Goal: Task Accomplishment & Management: Manage account settings

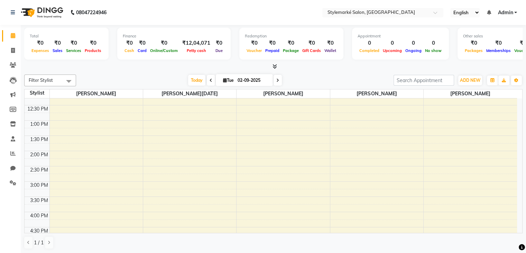
scroll to position [138, 0]
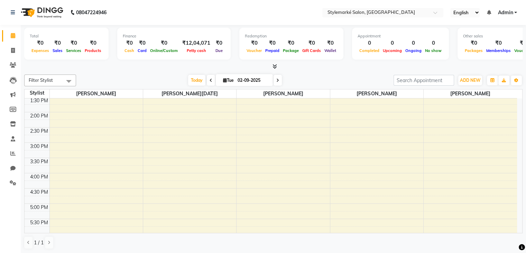
click at [263, 179] on div "9:00 AM 9:30 AM 10:00 AM 10:30 AM 11:00 AM 11:30 AM 12:00 PM 12:30 PM 1:00 PM 1…" at bounding box center [271, 142] width 493 height 365
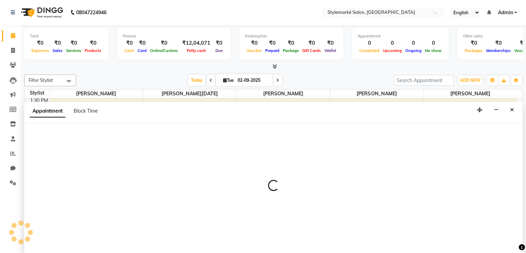
select select "71241"
select select "tentative"
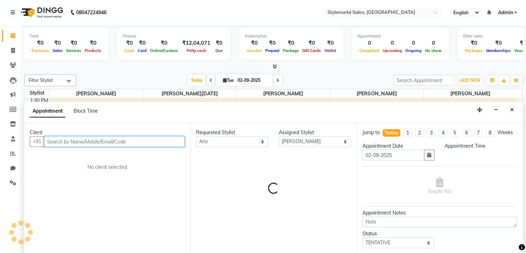
scroll to position [0, 0]
select select "975"
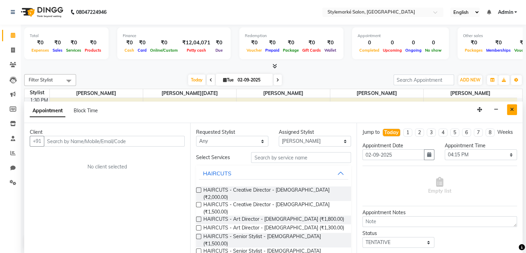
click at [511, 108] on icon "Close" at bounding box center [512, 109] width 4 height 5
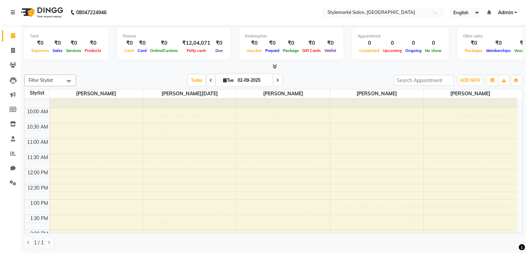
scroll to position [0, 0]
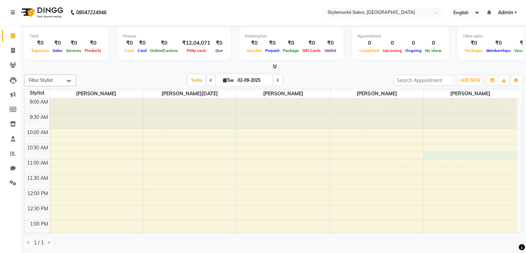
select select "71244"
select select "645"
select select "tentative"
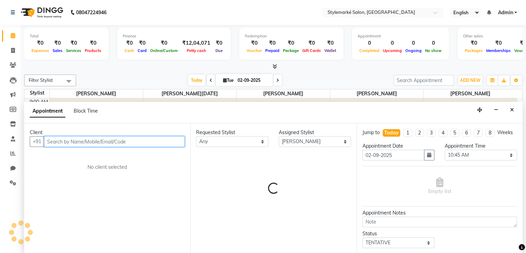
scroll to position [0, 0]
paste input "9819666166"
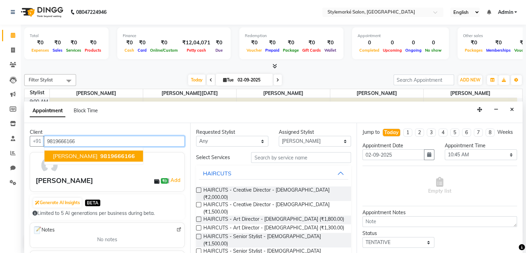
click at [100, 157] on span "9819666166" at bounding box center [117, 156] width 35 height 7
type input "9819666166"
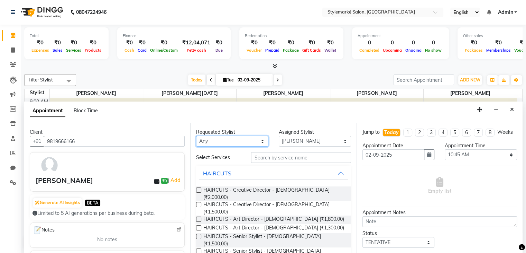
click at [257, 144] on select "Any [PERSON_NAME] ⁠[PERSON_NAME][DATE] ⁠[PERSON_NAME] [PERSON_NAME] [PERSON_NAM…" at bounding box center [232, 141] width 72 height 11
select select "71244"
click at [196, 136] on select "Any [PERSON_NAME] ⁠[PERSON_NAME][DATE] ⁠[PERSON_NAME] [PERSON_NAME] [PERSON_NAM…" at bounding box center [232, 141] width 72 height 11
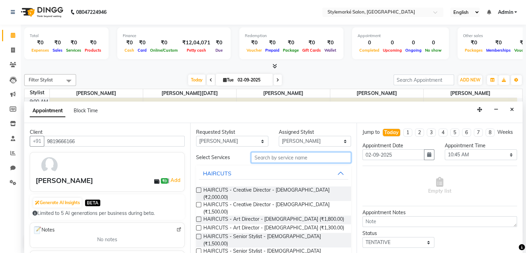
click at [288, 159] on input "text" at bounding box center [301, 157] width 100 height 11
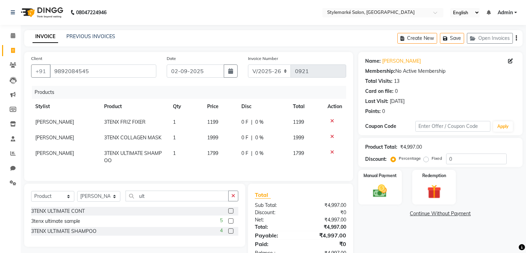
select select "7909"
select select "product"
select select "71239"
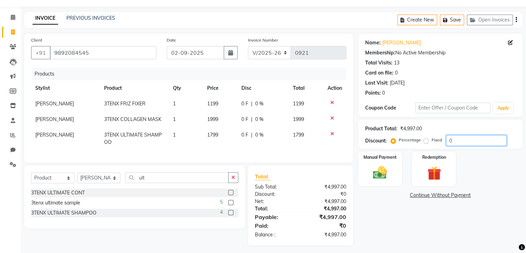
click at [480, 140] on input "0" at bounding box center [476, 140] width 61 height 11
type input "20"
click at [400, 176] on div "Manual Payment" at bounding box center [379, 169] width 45 height 36
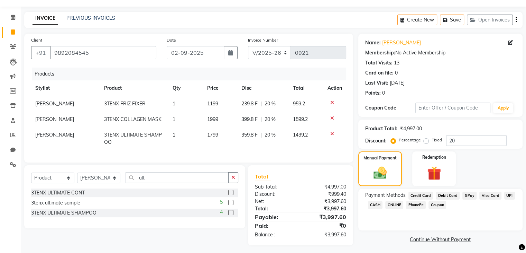
click at [380, 204] on span "CASH" at bounding box center [375, 205] width 15 height 8
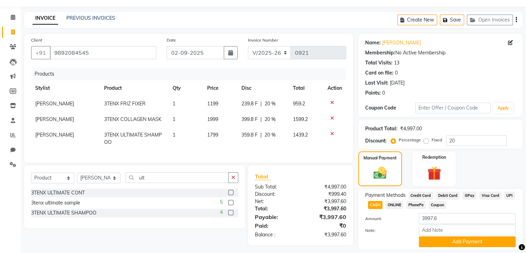
scroll to position [40, 0]
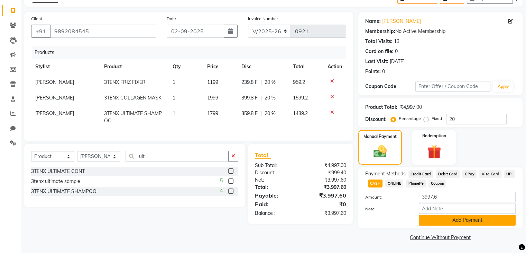
click at [460, 220] on button "Add Payment" at bounding box center [467, 220] width 97 height 11
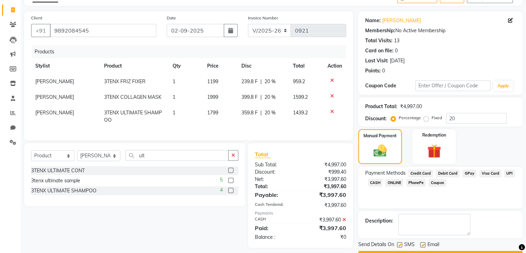
scroll to position [59, 0]
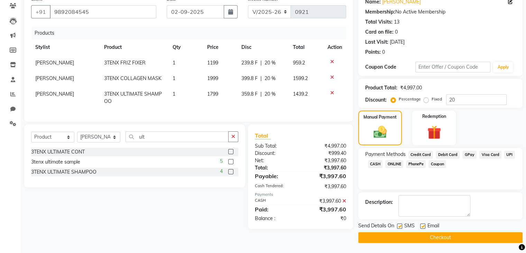
click at [428, 238] on button "Checkout" at bounding box center [441, 237] width 164 height 11
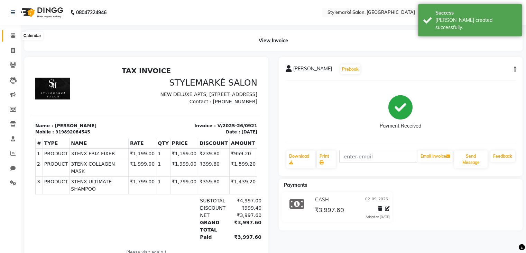
click at [11, 38] on icon at bounding box center [13, 35] width 4 height 5
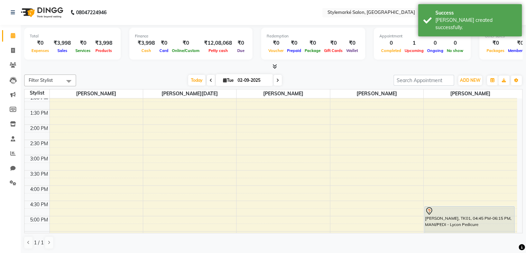
scroll to position [138, 0]
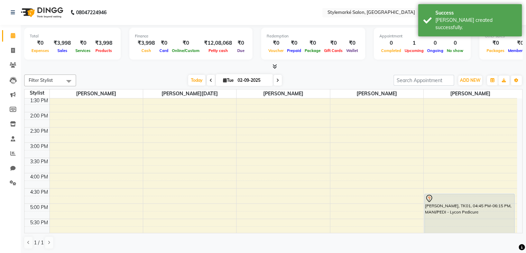
click at [251, 129] on div "9:00 AM 9:30 AM 10:00 AM 10:30 AM 11:00 AM 11:30 AM 12:00 PM 12:30 PM 1:00 PM 1…" at bounding box center [271, 142] width 493 height 365
select select "71241"
select select "tentative"
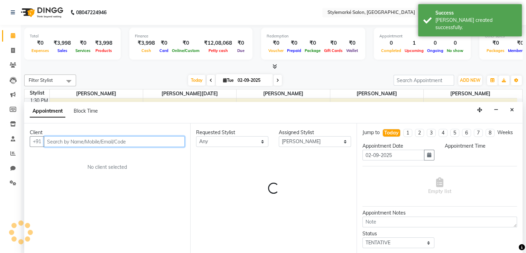
select select "870"
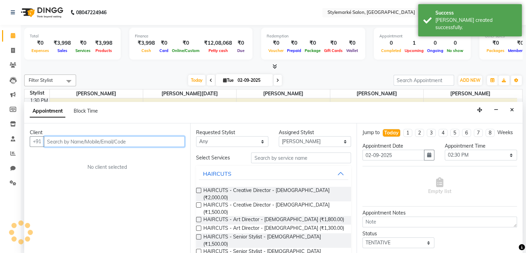
scroll to position [0, 0]
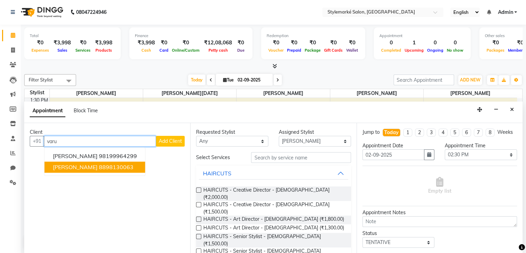
click at [116, 166] on ngb-highlight "8898130063" at bounding box center [116, 167] width 35 height 7
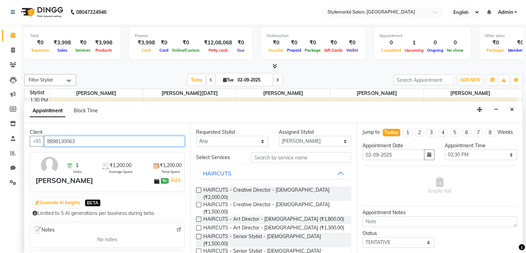
type input "8898130063"
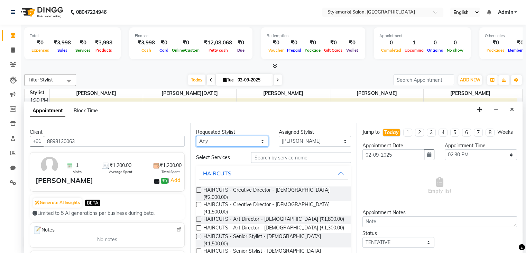
click at [242, 144] on select "Any [PERSON_NAME] ⁠[PERSON_NAME][DATE] ⁠[PERSON_NAME] [PERSON_NAME] [PERSON_NAM…" at bounding box center [232, 141] width 72 height 11
click at [196, 136] on select "Any Ganesh Mariya ⁠Mansi Dhanu ⁠Nisha Patel Salman Salmani Shafique Salmani" at bounding box center [232, 141] width 72 height 11
click at [257, 144] on select "Any Ganesh Mariya ⁠Mansi Dhanu ⁠Nisha Patel Salman Salmani Shafique Salmani" at bounding box center [232, 141] width 72 height 11
select select "71239"
click at [196, 136] on select "Any Ganesh Mariya ⁠Mansi Dhanu ⁠Nisha Patel Salman Salmani Shafique Salmani" at bounding box center [232, 141] width 72 height 11
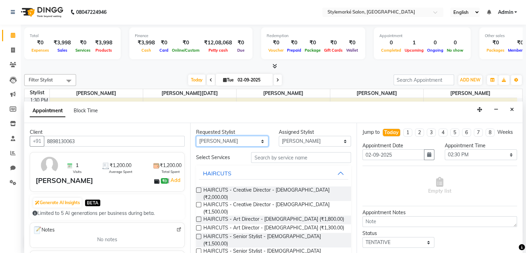
select select "71239"
click at [201, 202] on label at bounding box center [198, 204] width 5 height 5
click at [201, 203] on input "checkbox" at bounding box center [198, 205] width 4 height 4
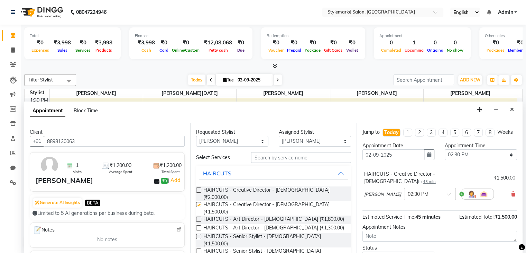
checkbox input "false"
click at [249, 142] on select "Any [PERSON_NAME] ⁠[PERSON_NAME][DATE] ⁠[PERSON_NAME] [PERSON_NAME] [PERSON_NAM…" at bounding box center [232, 141] width 72 height 11
select select "71241"
click at [196, 136] on select "Any [PERSON_NAME] ⁠[PERSON_NAME][DATE] ⁠[PERSON_NAME] [PERSON_NAME] [PERSON_NAM…" at bounding box center [232, 141] width 72 height 11
select select "71241"
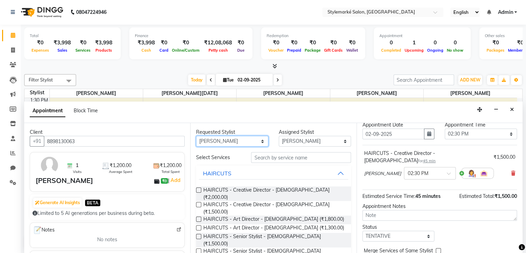
scroll to position [52, 0]
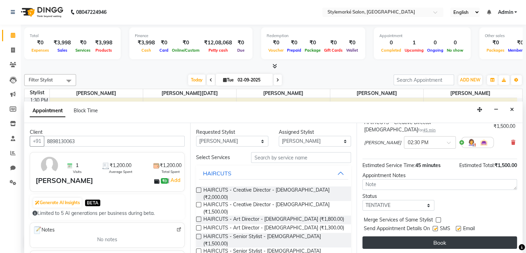
click at [439, 239] on button "Book" at bounding box center [440, 242] width 155 height 12
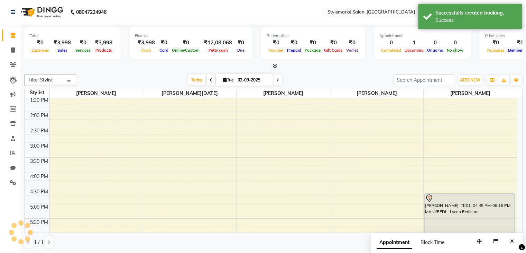
scroll to position [0, 0]
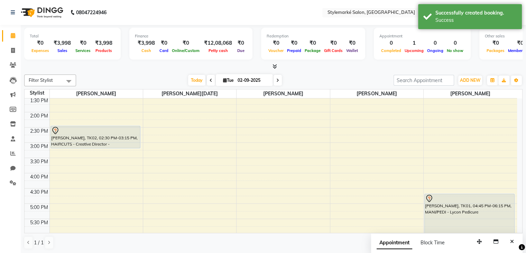
click at [100, 147] on div "[PERSON_NAME], TK02, 02:30 PM-03:15 PM, HAIRCUTS - Creative Director - [DEMOGRA…" at bounding box center [96, 137] width 90 height 23
select select "71239"
select select "tentative"
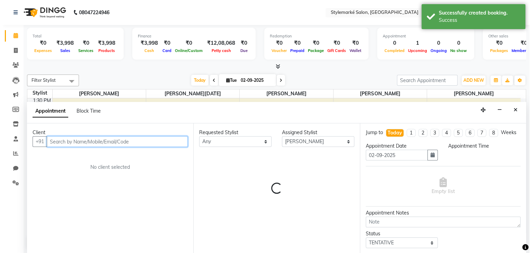
scroll to position [0, 0]
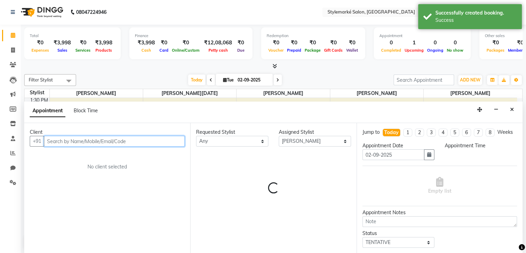
select select "900"
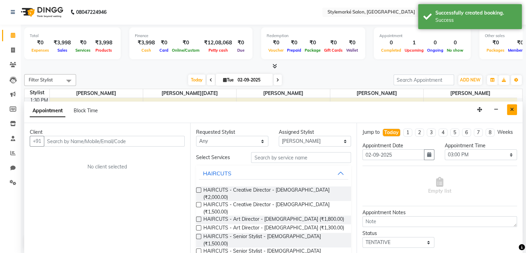
click at [512, 107] on icon "Close" at bounding box center [512, 109] width 4 height 5
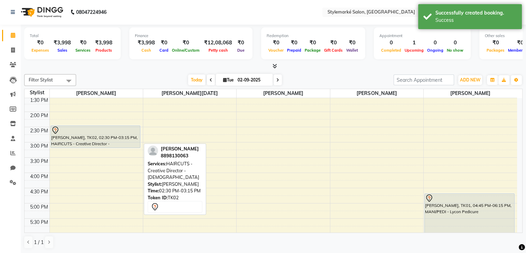
click at [91, 130] on div at bounding box center [95, 130] width 89 height 8
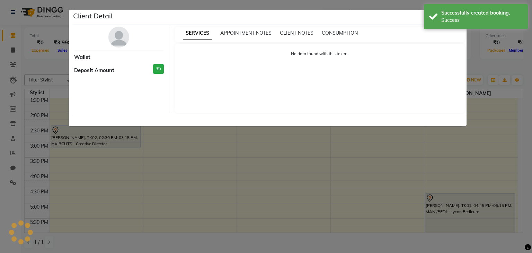
select select "7"
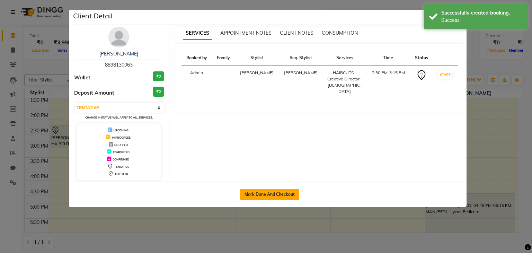
click at [283, 195] on button "Mark Done And Checkout" at bounding box center [269, 194] width 59 height 11
select select "7909"
select select "service"
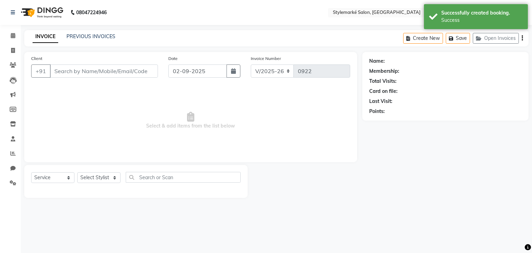
type input "8898130063"
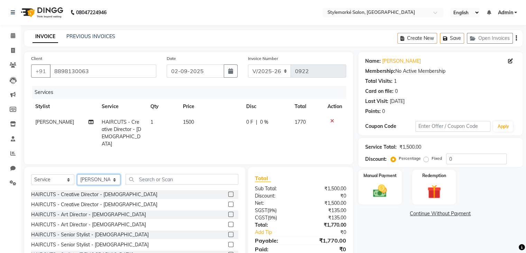
click at [108, 179] on select "Select Stylist Ganesh Mariya ⁠Mansi Dhanu ⁠Nisha Patel Salman Salmani Shafique …" at bounding box center [98, 179] width 43 height 11
select select "71241"
click at [77, 174] on select "Select Stylist Ganesh Mariya ⁠Mansi Dhanu ⁠Nisha Patel Salman Salmani Shafique …" at bounding box center [98, 179] width 43 height 11
click at [228, 202] on label at bounding box center [230, 203] width 5 height 5
click at [228, 202] on input "checkbox" at bounding box center [230, 204] width 4 height 4
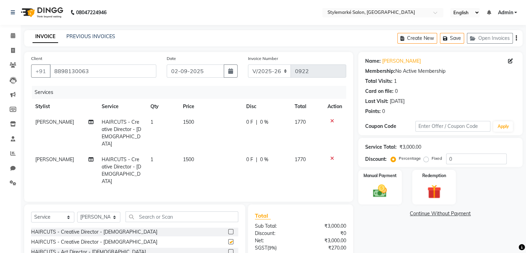
checkbox input "false"
click at [516, 38] on icon "button" at bounding box center [516, 38] width 1 height 0
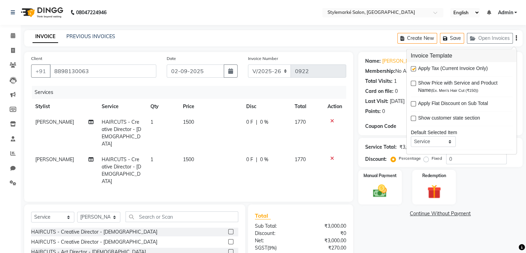
click at [411, 66] on label at bounding box center [413, 68] width 5 height 5
click at [411, 67] on input "checkbox" at bounding box center [413, 69] width 4 height 4
checkbox input "false"
click at [379, 186] on img at bounding box center [380, 191] width 23 height 17
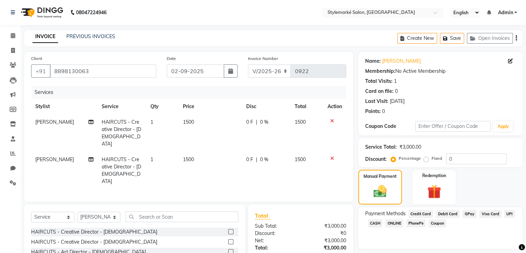
click at [482, 214] on span "Visa Card" at bounding box center [491, 214] width 22 height 8
click at [467, 212] on span "GPay" at bounding box center [470, 214] width 14 height 8
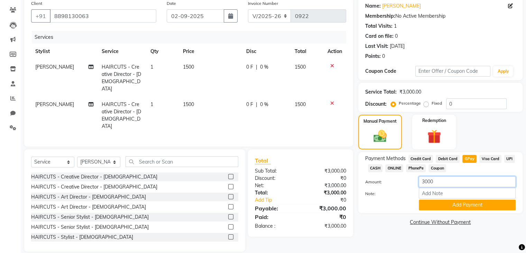
click at [451, 187] on input "3000" at bounding box center [467, 181] width 97 height 11
type input "3"
type input "1500"
click at [463, 210] on button "Add Payment" at bounding box center [467, 204] width 97 height 11
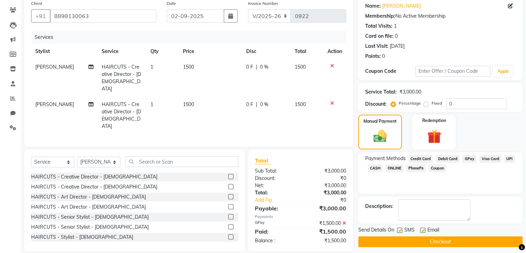
click at [375, 169] on span "CASH" at bounding box center [375, 168] width 15 height 8
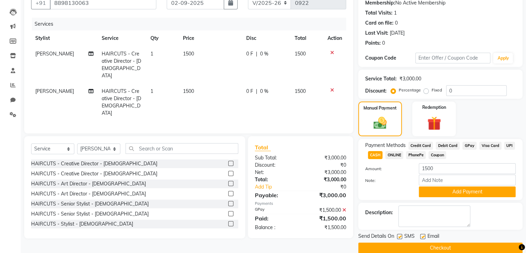
scroll to position [79, 0]
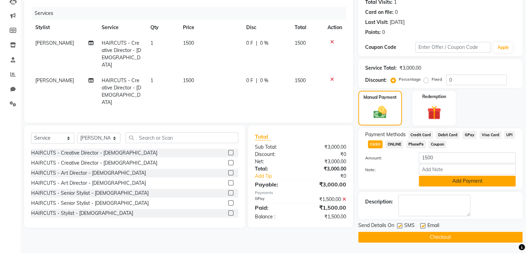
click at [455, 182] on button "Add Payment" at bounding box center [467, 180] width 97 height 11
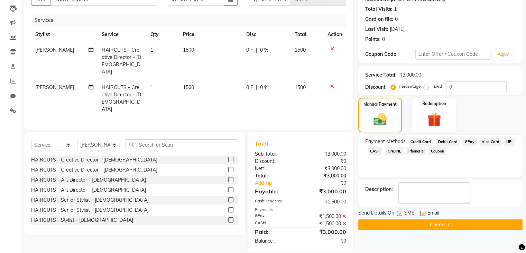
click at [451, 222] on button "Checkout" at bounding box center [441, 224] width 164 height 11
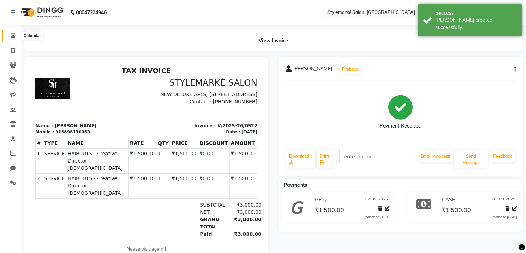
click at [12, 35] on icon at bounding box center [13, 35] width 4 height 5
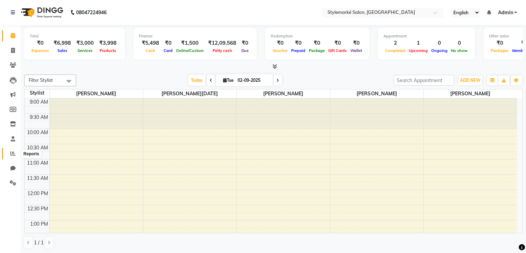
click at [14, 154] on icon at bounding box center [12, 153] width 5 height 5
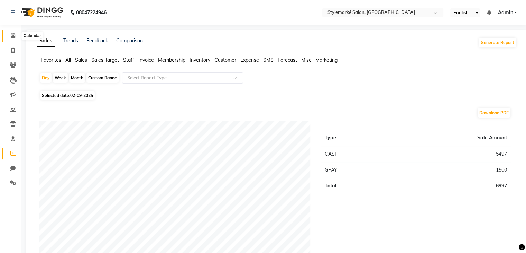
click at [13, 34] on icon at bounding box center [13, 35] width 4 height 5
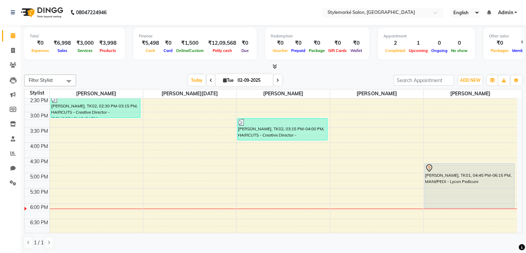
scroll to position [173, 0]
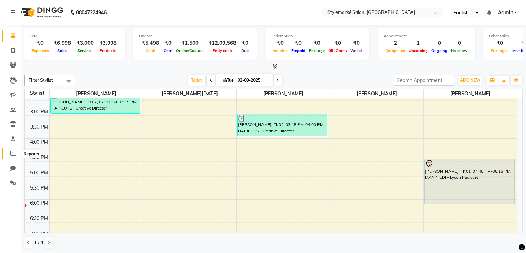
click at [12, 156] on icon at bounding box center [12, 153] width 5 height 5
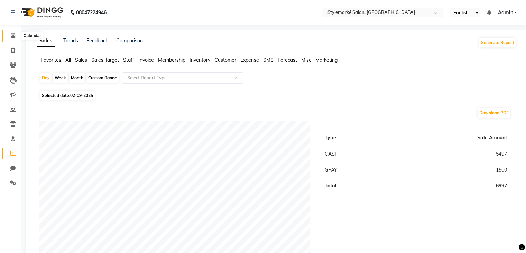
click at [15, 36] on icon at bounding box center [13, 35] width 4 height 5
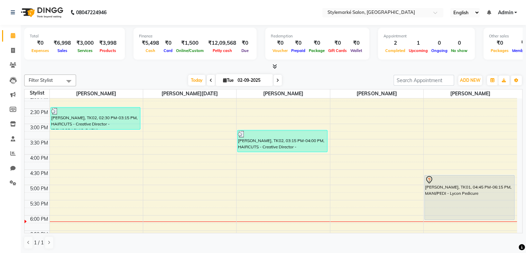
scroll to position [173, 0]
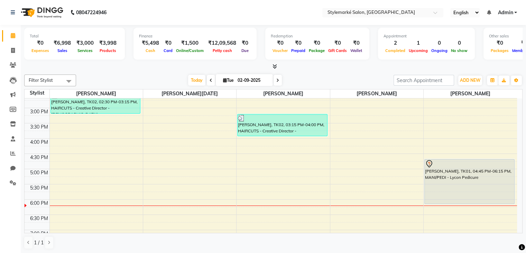
click at [59, 171] on div "9:00 AM 9:30 AM 10:00 AM 10:30 AM 11:00 AM 11:30 AM 12:00 PM 12:30 PM 1:00 PM 1…" at bounding box center [271, 107] width 493 height 365
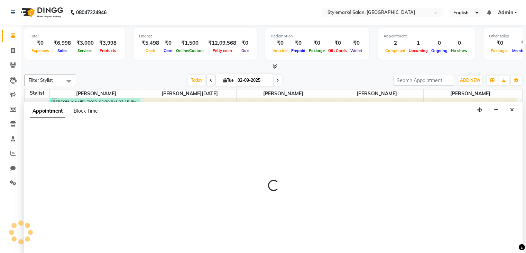
scroll to position [0, 0]
select select "71239"
select select "1020"
select select "tentative"
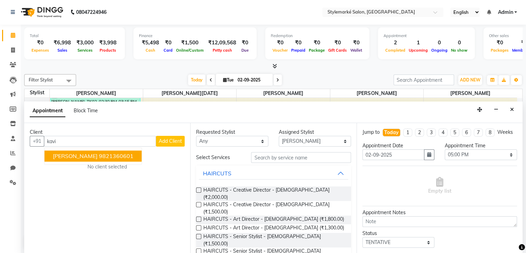
click at [79, 153] on span "Kavita Mathur" at bounding box center [75, 156] width 45 height 7
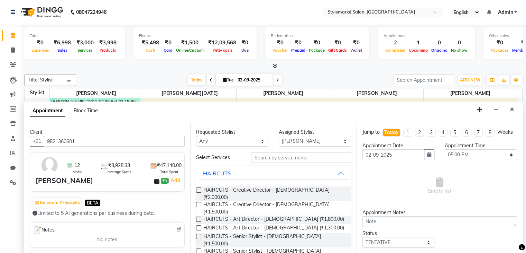
type input "9821360601"
click at [260, 139] on select "Any [PERSON_NAME] ⁠[PERSON_NAME][DATE] ⁠[PERSON_NAME] [PERSON_NAME] [PERSON_NAM…" at bounding box center [232, 141] width 72 height 11
select select "71239"
click at [196, 136] on select "Any [PERSON_NAME] ⁠[PERSON_NAME][DATE] ⁠[PERSON_NAME] [PERSON_NAME] [PERSON_NAM…" at bounding box center [232, 141] width 72 height 11
click at [265, 158] on input "text" at bounding box center [301, 157] width 100 height 11
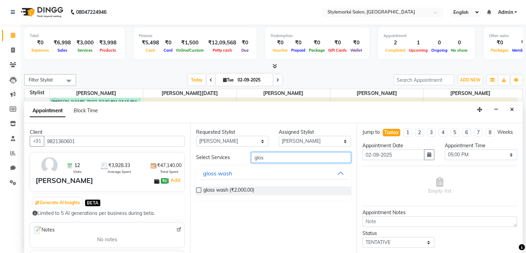
type input "glos"
click at [199, 190] on label at bounding box center [198, 189] width 5 height 5
click at [199, 190] on input "checkbox" at bounding box center [198, 190] width 4 height 4
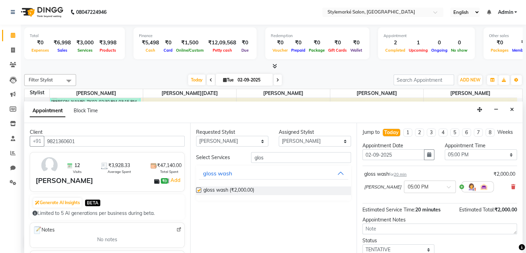
checkbox input "false"
click at [255, 136] on select "Any [PERSON_NAME] ⁠[PERSON_NAME][DATE] ⁠[PERSON_NAME] [PERSON_NAME] [PERSON_NAM…" at bounding box center [232, 141] width 72 height 11
select select "71243"
click at [196, 136] on select "Any [PERSON_NAME] ⁠[PERSON_NAME][DATE] ⁠[PERSON_NAME] [PERSON_NAME] [PERSON_NAM…" at bounding box center [232, 141] width 72 height 11
select select "71243"
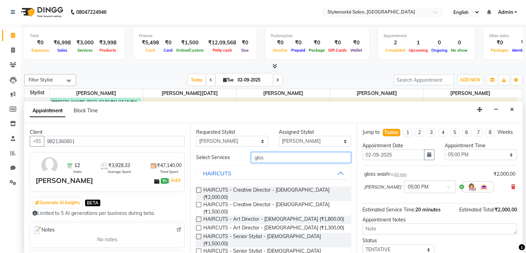
click at [283, 160] on input "glos" at bounding box center [301, 157] width 100 height 11
type input "g"
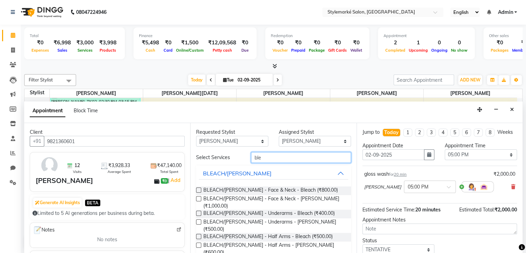
type input "ble"
click at [200, 189] on label at bounding box center [198, 189] width 5 height 5
click at [200, 189] on input "checkbox" at bounding box center [198, 190] width 4 height 4
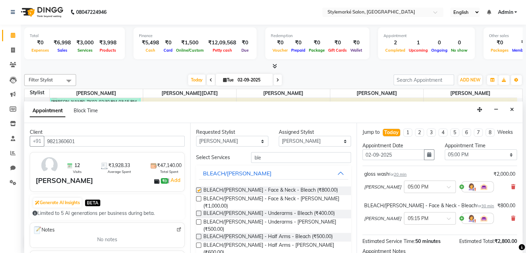
checkbox input "false"
click at [267, 155] on input "ble" at bounding box center [301, 157] width 100 height 11
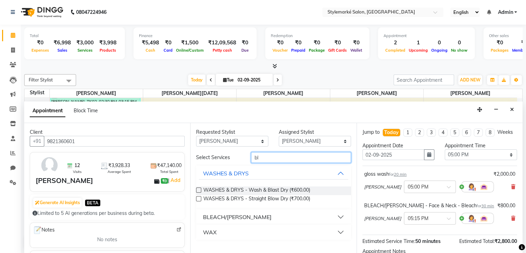
type input "b"
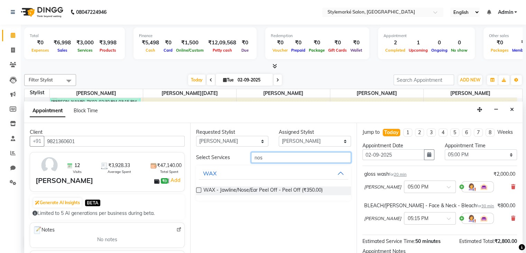
type input "nos"
click at [200, 190] on label at bounding box center [198, 189] width 5 height 5
click at [200, 190] on input "checkbox" at bounding box center [198, 190] width 4 height 4
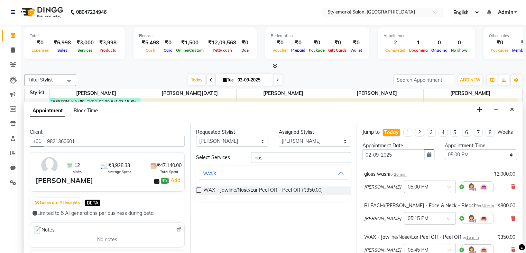
click at [200, 190] on label at bounding box center [198, 189] width 5 height 5
click at [200, 190] on input "checkbox" at bounding box center [198, 190] width 4 height 4
checkbox input "false"
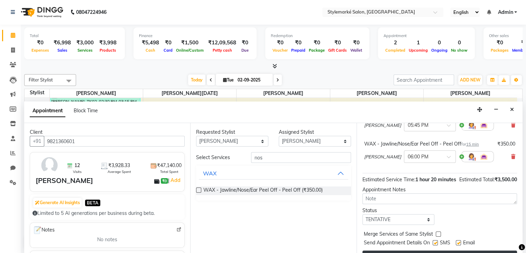
scroll to position [153, 0]
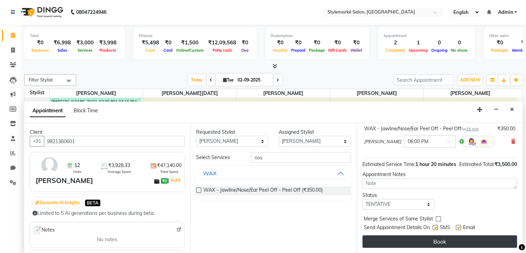
click at [452, 244] on button "Book" at bounding box center [440, 241] width 155 height 12
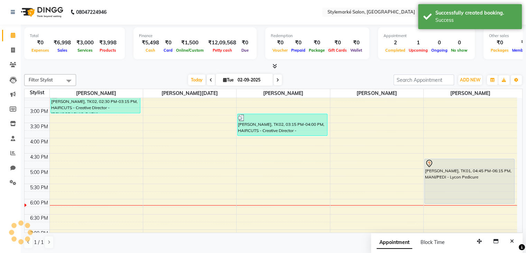
scroll to position [0, 0]
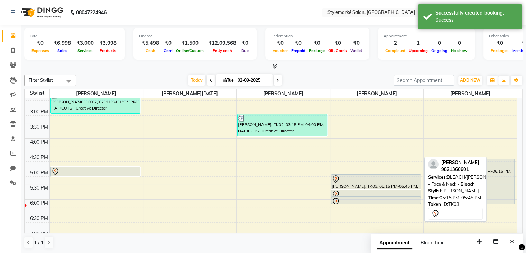
click at [372, 185] on div "[PERSON_NAME], TK03, 05:15 PM-05:45 PM, BLEACH/[PERSON_NAME] - Face & Neck - Bl…" at bounding box center [377, 181] width 90 height 14
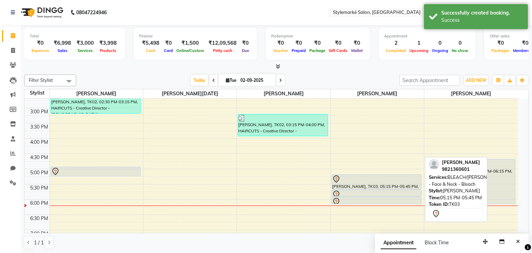
select select "7"
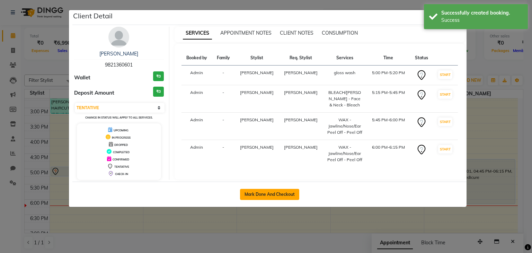
click at [291, 191] on button "Mark Done And Checkout" at bounding box center [269, 194] width 59 height 11
select select "service"
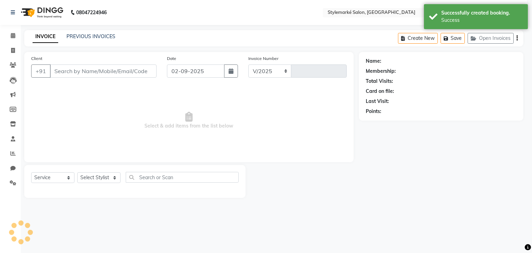
select select "7909"
type input "0923"
type input "9821360601"
select select "71243"
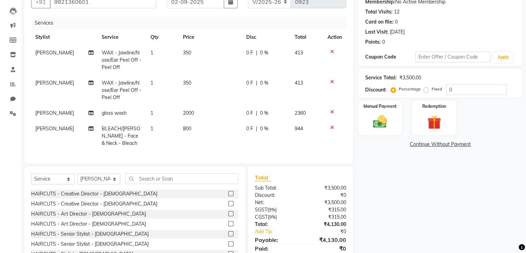
scroll to position [35, 0]
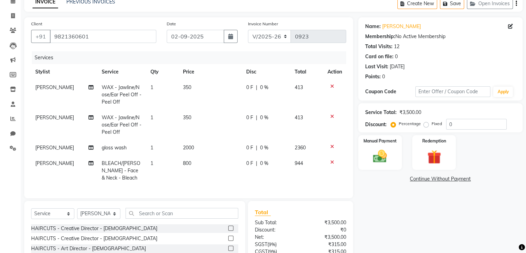
click at [195, 118] on td "350" at bounding box center [210, 125] width 63 height 30
select select "71243"
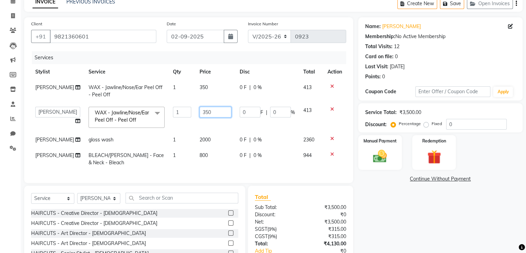
click at [207, 115] on input "350" at bounding box center [216, 112] width 32 height 11
type input "3"
type input "300"
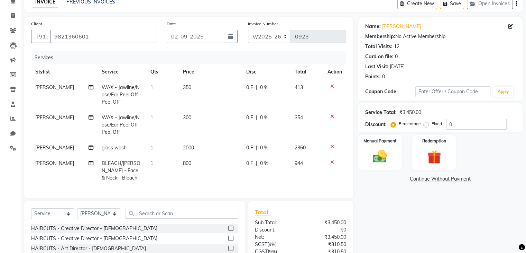
click at [206, 86] on td "350" at bounding box center [210, 95] width 63 height 30
select select "71243"
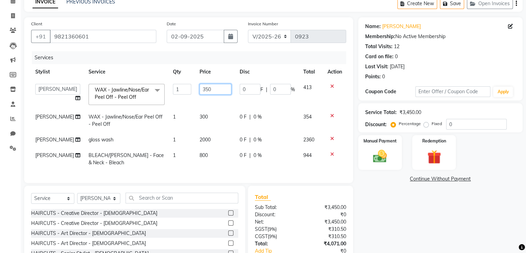
click at [207, 89] on input "350" at bounding box center [216, 89] width 32 height 11
type input "300"
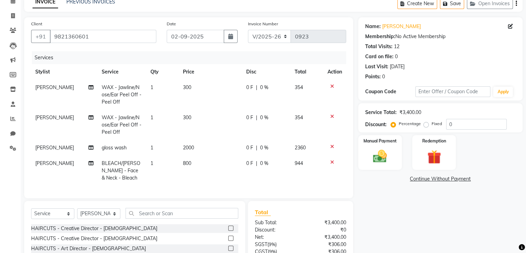
click at [312, 90] on td "354" at bounding box center [307, 95] width 33 height 30
select select "71243"
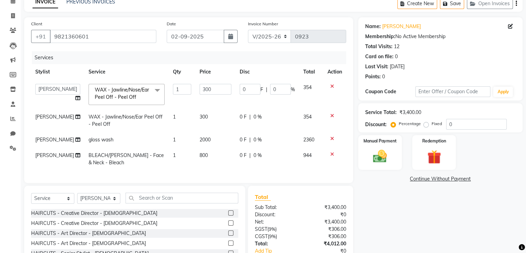
scroll to position [0, 0]
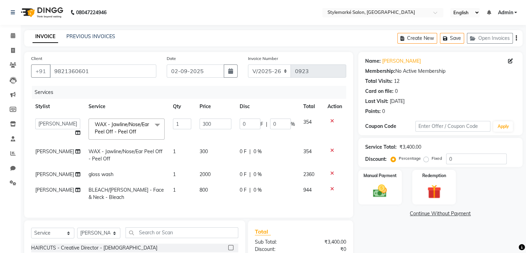
click at [516, 38] on icon "button" at bounding box center [516, 38] width 1 height 0
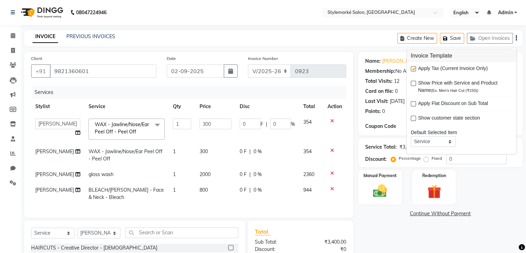
click at [415, 68] on label at bounding box center [413, 68] width 5 height 5
click at [415, 68] on input "checkbox" at bounding box center [413, 69] width 4 height 4
checkbox input "false"
click at [496, 216] on link "Continue Without Payment" at bounding box center [441, 213] width 162 height 7
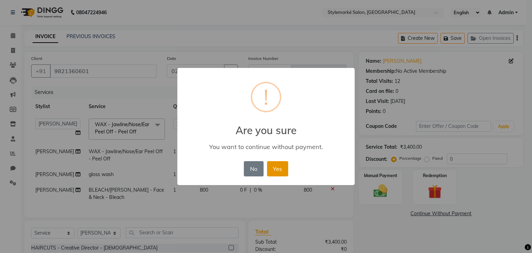
click at [272, 174] on button "Yes" at bounding box center [277, 168] width 21 height 15
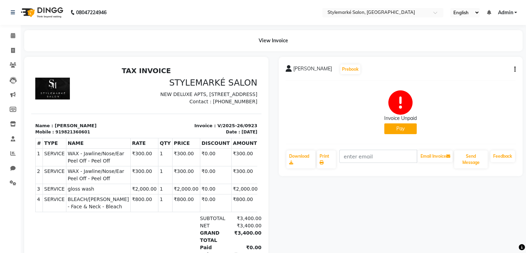
click at [515, 70] on icon "button" at bounding box center [515, 69] width 1 height 0
click at [480, 78] on div "Edit Invoice" at bounding box center [480, 78] width 47 height 9
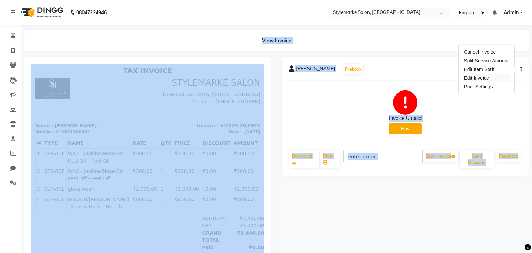
select select "service"
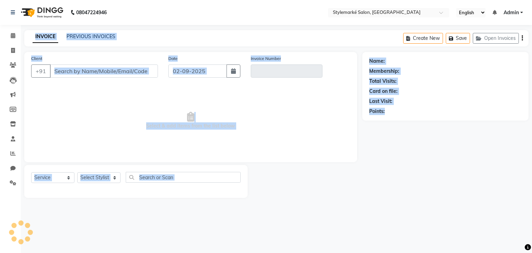
type input "9821360601"
type input "V/2025-26/0923"
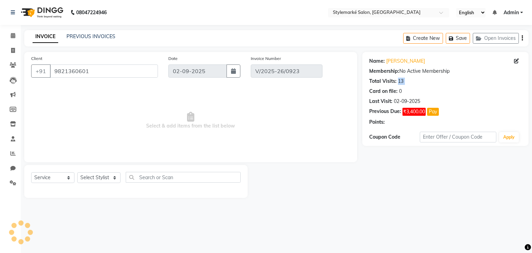
select select "select"
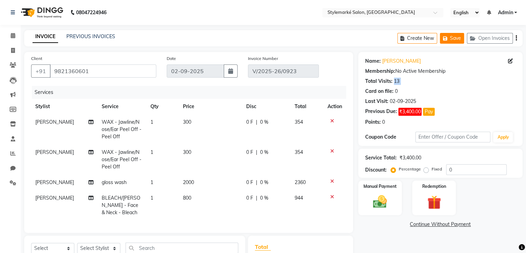
click at [456, 38] on button "Save" at bounding box center [452, 38] width 24 height 11
click at [14, 37] on icon at bounding box center [13, 35] width 4 height 5
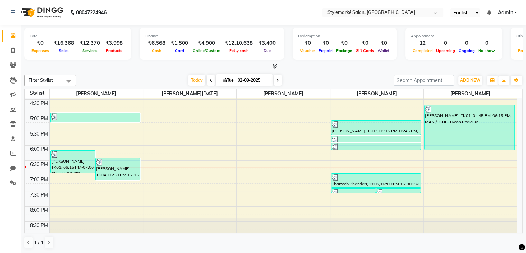
scroll to position [0, 0]
click at [14, 153] on icon at bounding box center [12, 152] width 5 height 5
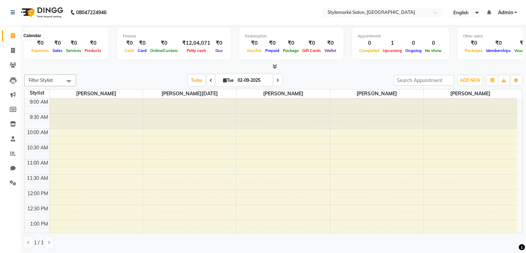
click at [13, 34] on icon at bounding box center [13, 35] width 4 height 5
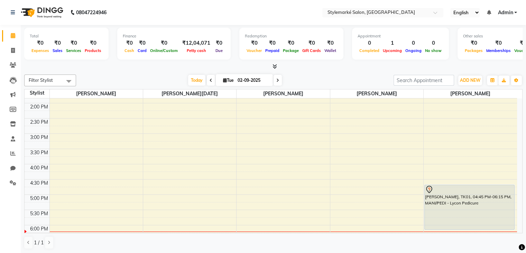
scroll to position [208, 0]
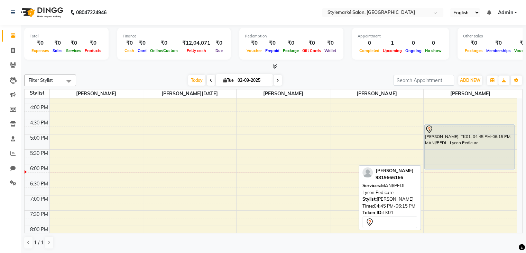
click at [454, 160] on div "[PERSON_NAME], TK01, 04:45 PM-06:15 PM, MANI/PEDI - Lycon Pedicure" at bounding box center [470, 147] width 90 height 44
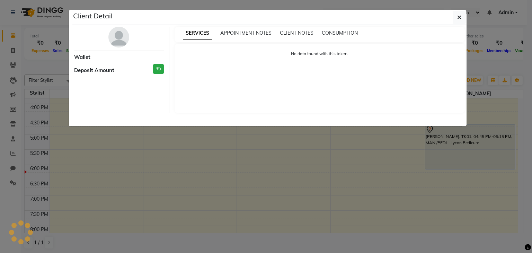
select select "7"
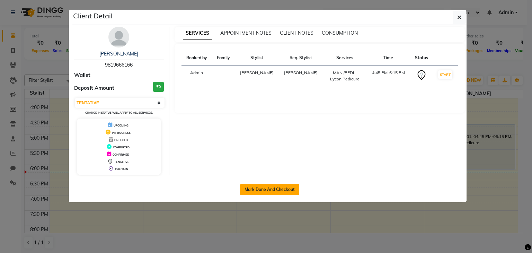
click at [275, 191] on button "Mark Done And Checkout" at bounding box center [269, 189] width 59 height 11
select select "7909"
select select "service"
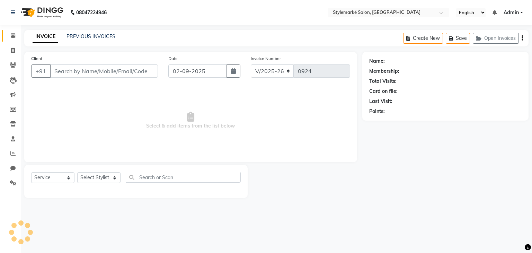
type input "9819666166"
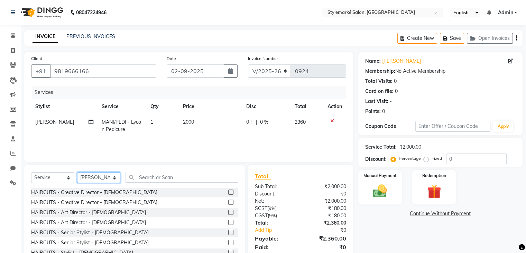
click at [101, 180] on select "Select Stylist Ganesh Mariya ⁠Mansi Dhanu ⁠Nisha Patel Salman Salmani Shafique …" at bounding box center [98, 177] width 43 height 11
select select "71239"
click at [77, 172] on select "Select Stylist Ganesh Mariya ⁠Mansi Dhanu ⁠Nisha Patel Salman Salmani Shafique …" at bounding box center [98, 177] width 43 height 11
click at [228, 191] on label at bounding box center [230, 191] width 5 height 5
click at [228, 191] on input "checkbox" at bounding box center [230, 192] width 4 height 4
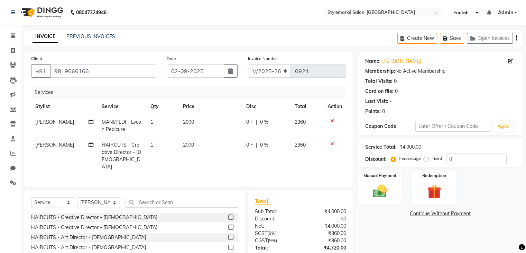
click at [228, 216] on label at bounding box center [230, 216] width 5 height 5
click at [228, 216] on input "checkbox" at bounding box center [230, 217] width 4 height 4
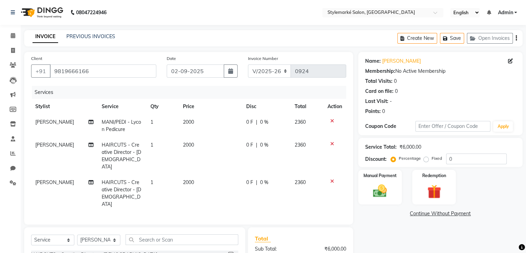
checkbox input "false"
click at [517, 38] on icon "button" at bounding box center [516, 38] width 1 height 0
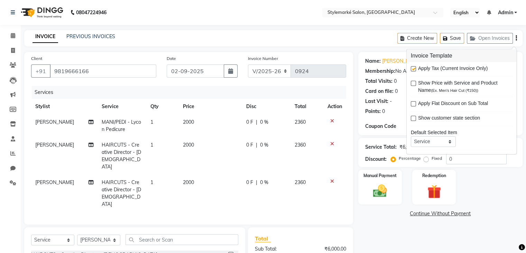
click at [414, 67] on label at bounding box center [413, 68] width 5 height 5
click at [414, 67] on input "checkbox" at bounding box center [413, 69] width 4 height 4
checkbox input "false"
click at [468, 188] on div "Manual Payment Redemption" at bounding box center [440, 187] width 175 height 35
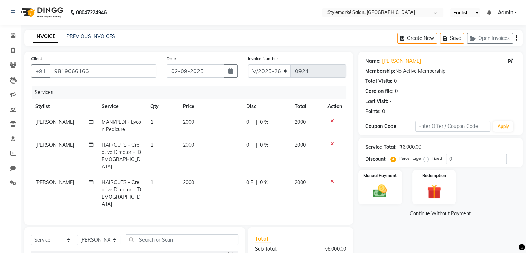
scroll to position [35, 0]
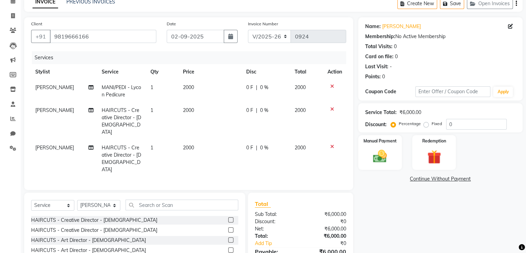
drag, startPoint x: 471, startPoint y: 191, endPoint x: 531, endPoint y: 269, distance: 98.4
click at [526, 218] on html "08047224946 Select Location × Stylemarké Salon, Altamount Road English ENGLISH …" at bounding box center [263, 91] width 526 height 253
click at [332, 144] on icon at bounding box center [332, 146] width 4 height 5
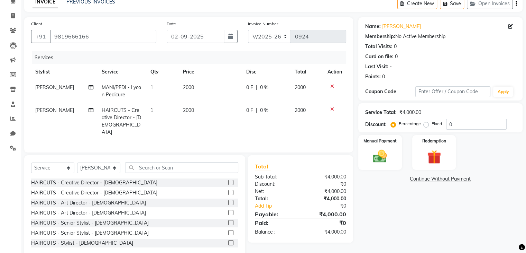
click at [228, 222] on label at bounding box center [230, 222] width 5 height 5
click at [228, 222] on input "checkbox" at bounding box center [230, 222] width 4 height 4
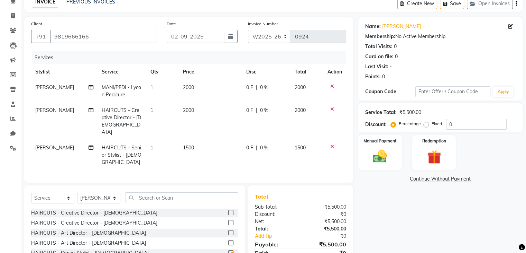
checkbox input "false"
click at [331, 108] on icon at bounding box center [332, 109] width 4 height 5
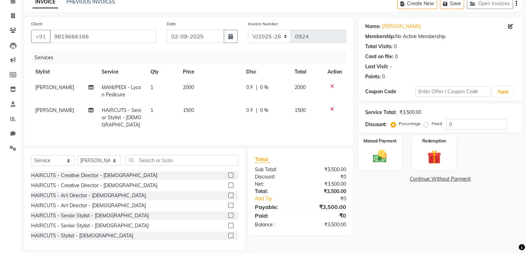
click at [205, 113] on td "1500" at bounding box center [210, 117] width 63 height 30
select select "71239"
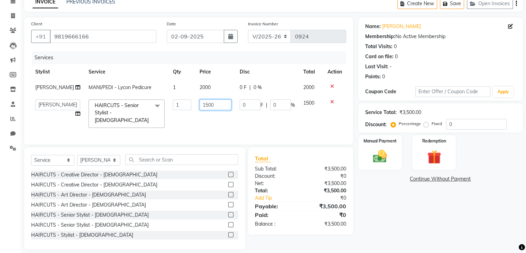
click at [209, 110] on input "1500" at bounding box center [216, 104] width 32 height 11
type input "1400"
click at [328, 113] on td at bounding box center [335, 113] width 23 height 37
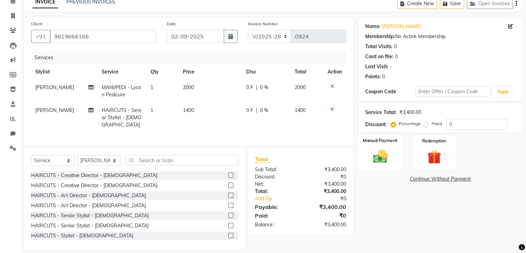
click at [378, 158] on img at bounding box center [380, 156] width 23 height 17
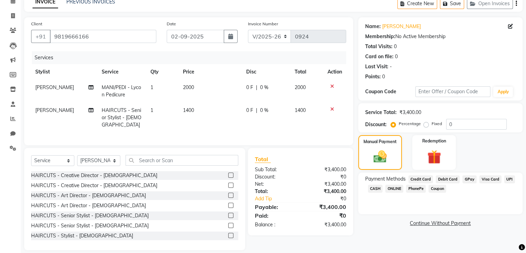
click at [467, 180] on span "GPay" at bounding box center [470, 179] width 14 height 8
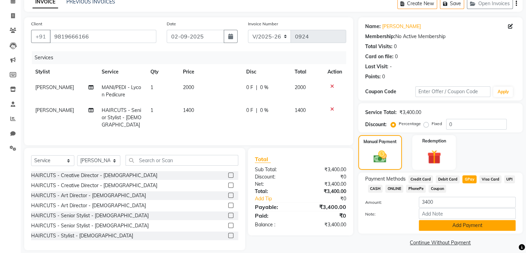
click at [448, 227] on button "Add Payment" at bounding box center [467, 225] width 97 height 11
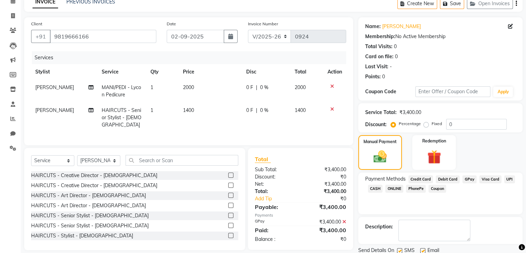
scroll to position [59, 0]
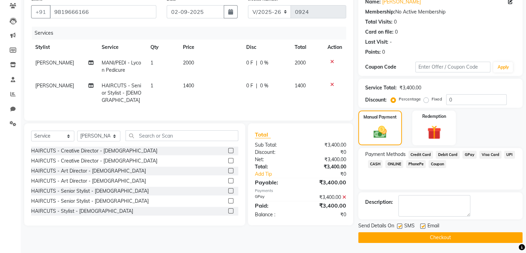
click at [430, 239] on button "Checkout" at bounding box center [441, 237] width 164 height 11
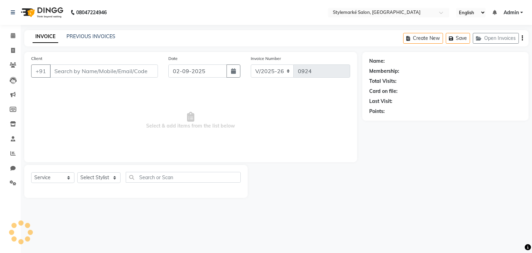
select select "7909"
select select "service"
type input "9819666166"
select select "71244"
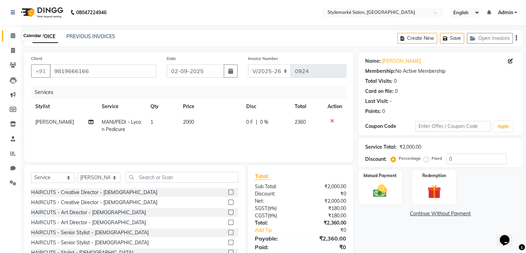
click at [11, 35] on icon at bounding box center [13, 35] width 4 height 5
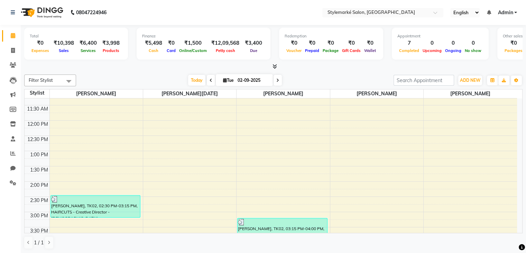
scroll to position [173, 0]
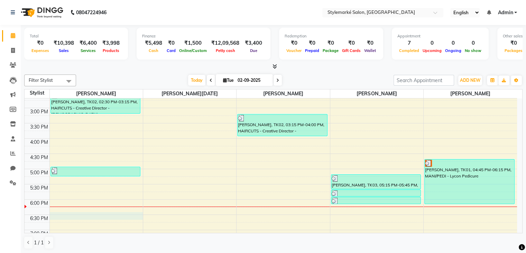
click at [57, 214] on div "9:00 AM 9:30 AM 10:00 AM 10:30 AM 11:00 AM 11:30 AM 12:00 PM 12:30 PM 1:00 PM 1…" at bounding box center [271, 107] width 493 height 365
select select "71239"
select select "tentative"
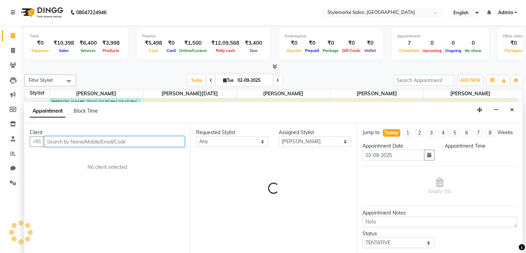
scroll to position [0, 0]
select select "1110"
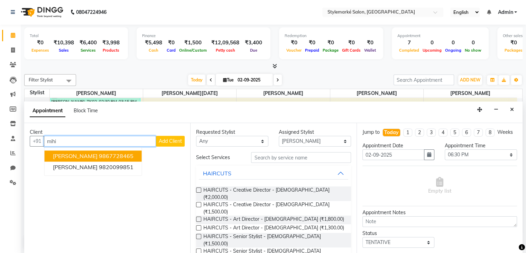
click at [99, 154] on ngb-highlight "9867728465" at bounding box center [116, 156] width 35 height 7
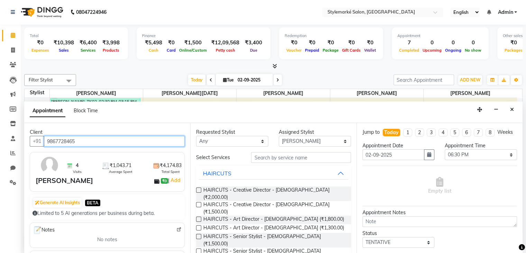
type input "9867728465"
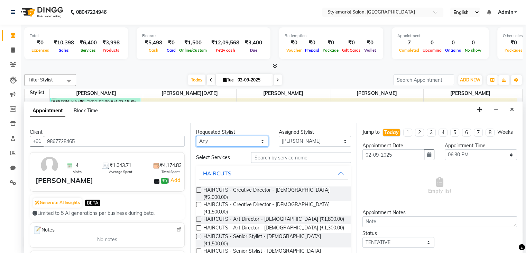
click at [252, 140] on select "Any [PERSON_NAME] ⁠[PERSON_NAME][DATE] ⁠[PERSON_NAME] [PERSON_NAME] [PERSON_NAM…" at bounding box center [232, 141] width 72 height 11
select select "71239"
click at [196, 136] on select "Any [PERSON_NAME] ⁠[PERSON_NAME][DATE] ⁠[PERSON_NAME] [PERSON_NAME] [PERSON_NAM…" at bounding box center [232, 141] width 72 height 11
click at [199, 202] on label at bounding box center [198, 204] width 5 height 5
click at [199, 203] on input "checkbox" at bounding box center [198, 205] width 4 height 4
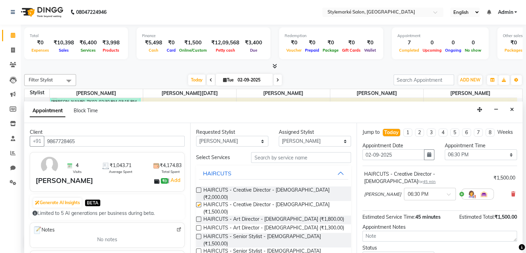
checkbox input "false"
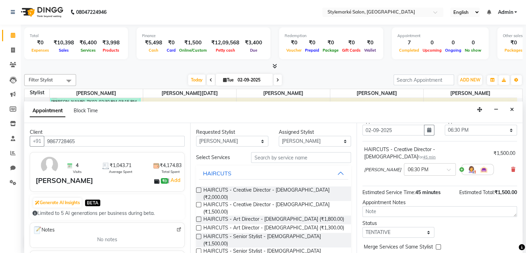
scroll to position [52, 0]
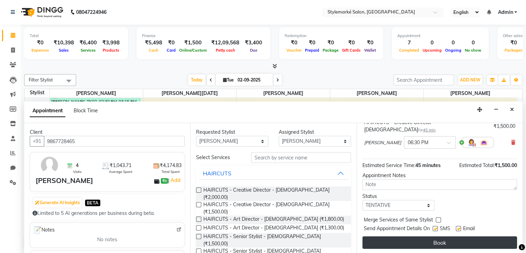
click at [426, 241] on button "Book" at bounding box center [440, 242] width 155 height 12
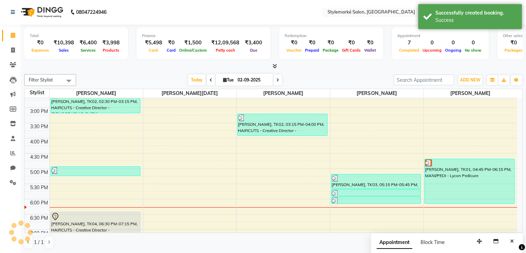
scroll to position [0, 0]
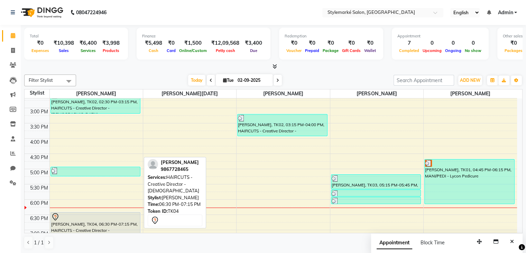
click at [81, 220] on div "[PERSON_NAME], TK04, 06:30 PM-07:15 PM, HAIRCUTS - Creative Director - [DEMOGRA…" at bounding box center [96, 222] width 90 height 21
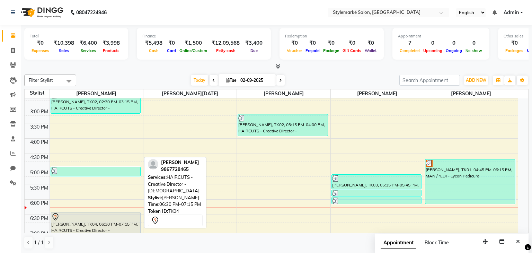
select select "7"
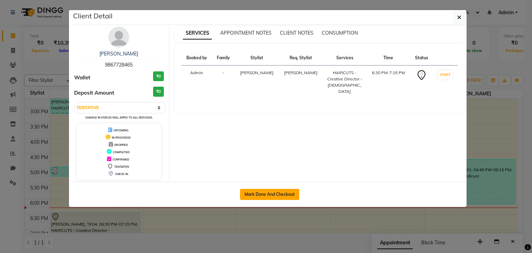
click at [278, 193] on button "Mark Done And Checkout" at bounding box center [269, 194] width 59 height 11
select select "service"
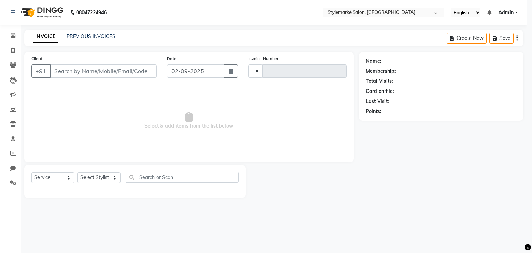
type input "0924"
select select "7909"
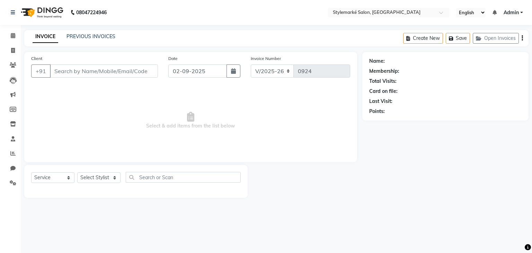
type input "9867728465"
select select "71239"
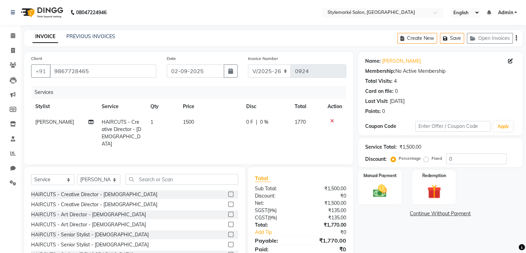
click at [516, 38] on icon "button" at bounding box center [516, 38] width 1 height 0
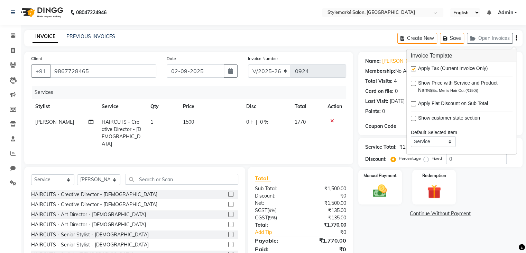
click at [414, 70] on label at bounding box center [413, 68] width 5 height 5
click at [414, 70] on input "checkbox" at bounding box center [413, 69] width 4 height 4
checkbox input "false"
click at [396, 192] on div "Manual Payment" at bounding box center [379, 187] width 45 height 36
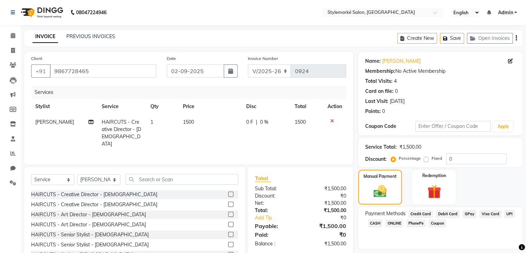
click at [487, 215] on span "Visa Card" at bounding box center [491, 214] width 22 height 8
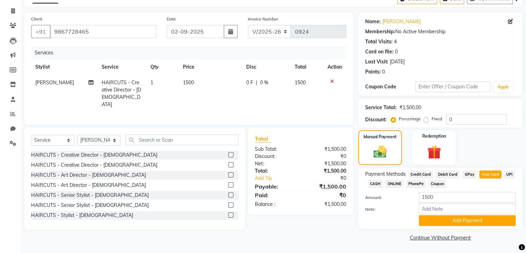
scroll to position [40, 0]
click at [438, 207] on input "Note:" at bounding box center [467, 208] width 97 height 11
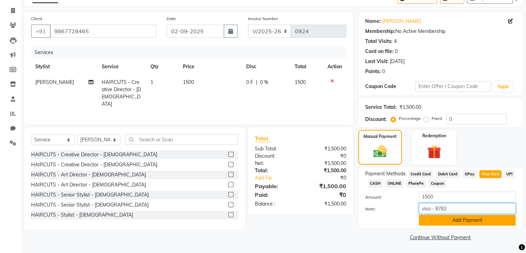
type input "visa - 8782"
click at [464, 224] on button "Add Payment" at bounding box center [467, 220] width 97 height 11
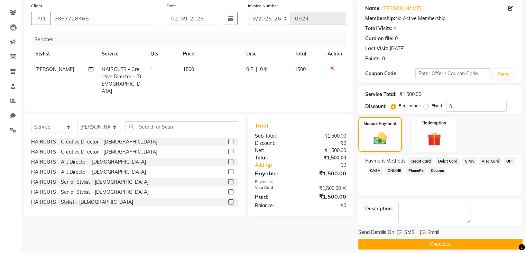
scroll to position [59, 0]
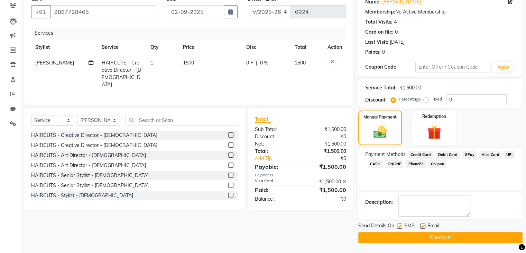
click at [439, 238] on button "Checkout" at bounding box center [441, 237] width 164 height 11
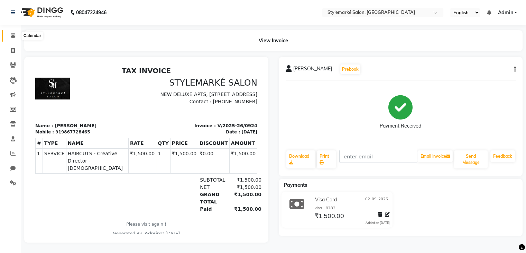
click at [12, 39] on span at bounding box center [13, 36] width 12 height 8
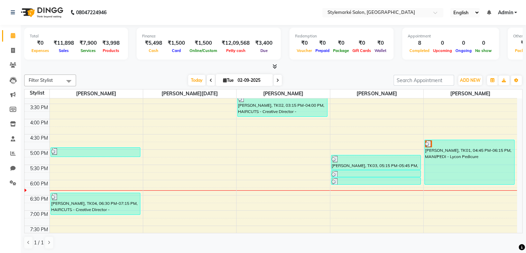
scroll to position [208, 0]
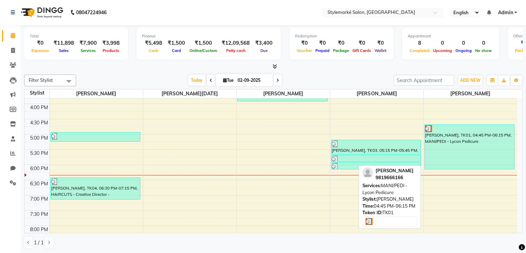
click at [468, 146] on div "[PERSON_NAME], TK01, 04:45 PM-06:15 PM, MANI/PEDI - Lycon Pedicure" at bounding box center [470, 147] width 90 height 44
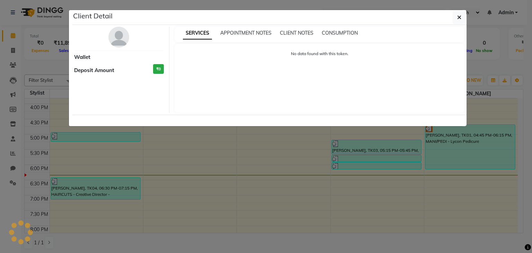
select select "3"
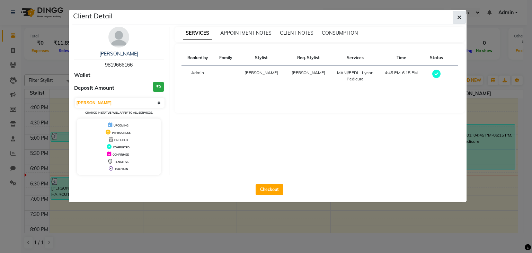
click at [457, 17] on icon "button" at bounding box center [459, 18] width 4 height 6
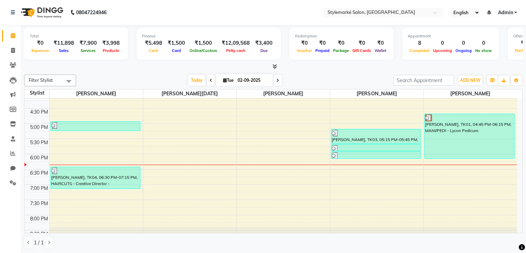
scroll to position [227, 0]
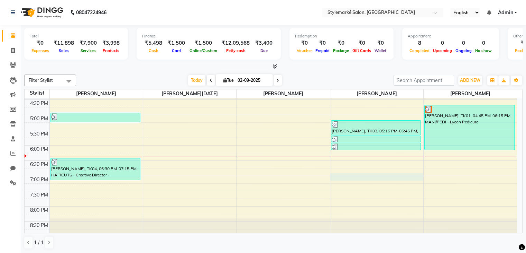
click at [344, 175] on div "9:00 AM 9:30 AM 10:00 AM 10:30 AM 11:00 AM 11:30 AM 12:00 PM 12:30 PM 1:00 PM 1…" at bounding box center [271, 53] width 493 height 365
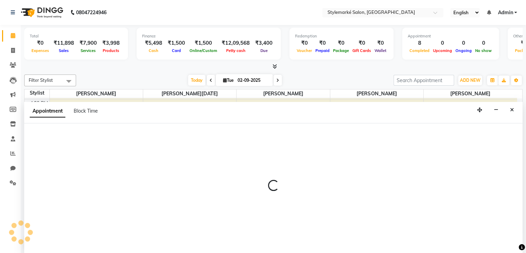
scroll to position [0, 0]
select select "71243"
select select "1140"
select select "tentative"
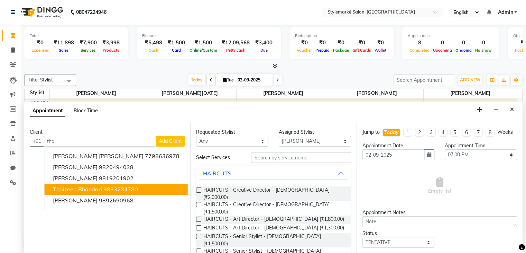
click at [107, 189] on ngb-highlight "9833284780" at bounding box center [120, 189] width 35 height 7
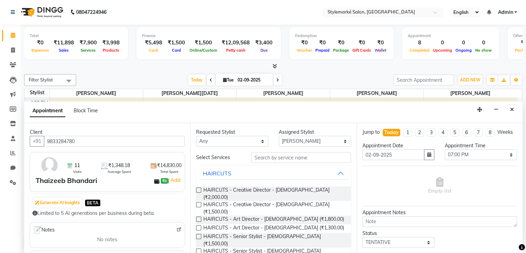
type input "9833284780"
click at [246, 139] on select "Any [PERSON_NAME] ⁠[PERSON_NAME][DATE] ⁠[PERSON_NAME] [PERSON_NAME] [PERSON_NAM…" at bounding box center [232, 141] width 72 height 11
select select "71243"
click at [196, 136] on select "Any [PERSON_NAME] ⁠[PERSON_NAME][DATE] ⁠[PERSON_NAME] [PERSON_NAME] [PERSON_NAM…" at bounding box center [232, 141] width 72 height 11
click at [288, 156] on input "text" at bounding box center [301, 157] width 100 height 11
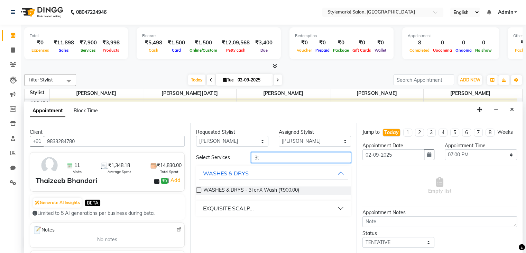
type input "3t"
click at [199, 189] on label at bounding box center [198, 189] width 5 height 5
click at [199, 189] on input "checkbox" at bounding box center [198, 190] width 4 height 4
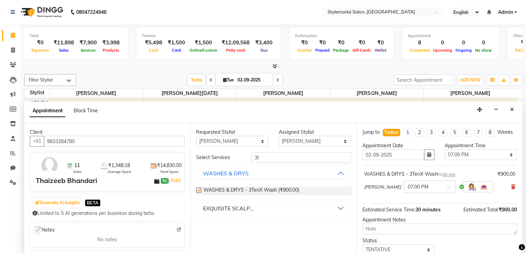
checkbox input "false"
click at [283, 155] on input "3t" at bounding box center [301, 157] width 100 height 11
type input "3"
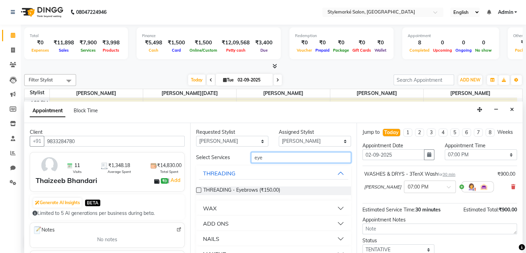
type input "eye"
click at [199, 187] on label at bounding box center [198, 189] width 5 height 5
click at [199, 188] on input "checkbox" at bounding box center [198, 190] width 4 height 4
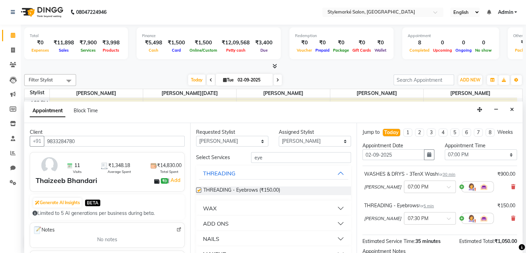
checkbox input "false"
click at [270, 156] on input "eye" at bounding box center [301, 157] width 100 height 11
type input "e"
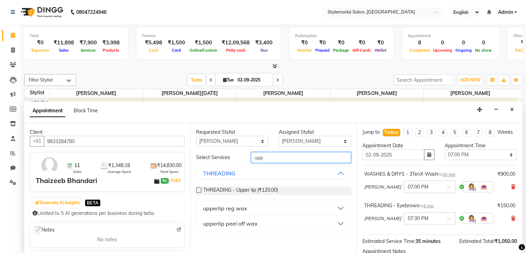
type input "upp"
click at [198, 188] on label at bounding box center [198, 189] width 5 height 5
click at [198, 188] on input "checkbox" at bounding box center [198, 190] width 4 height 4
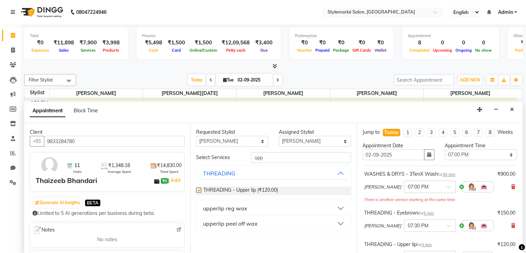
checkbox input "false"
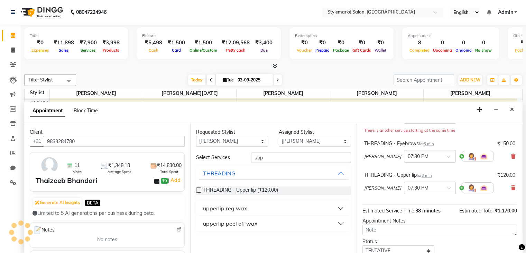
scroll to position [122, 0]
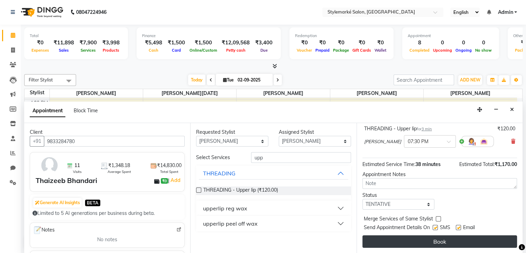
click at [454, 241] on button "Book" at bounding box center [440, 241] width 155 height 12
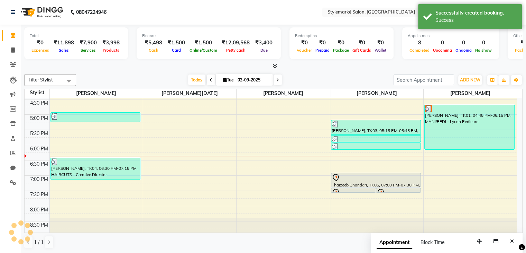
scroll to position [0, 0]
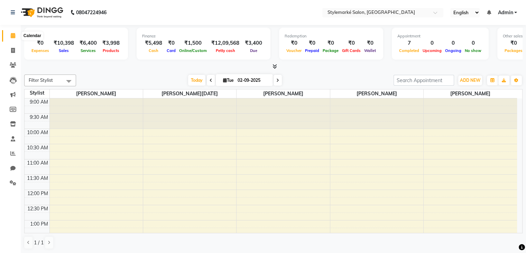
click at [14, 38] on span at bounding box center [13, 36] width 12 height 8
click at [223, 81] on icon at bounding box center [225, 80] width 4 height 4
select select "9"
select select "2025"
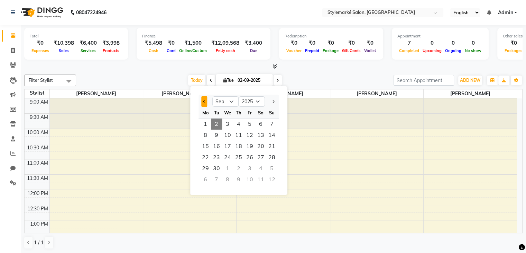
click at [206, 101] on button "Previous month" at bounding box center [204, 101] width 6 height 11
select select "8"
click at [273, 168] on span "31" at bounding box center [271, 168] width 11 height 11
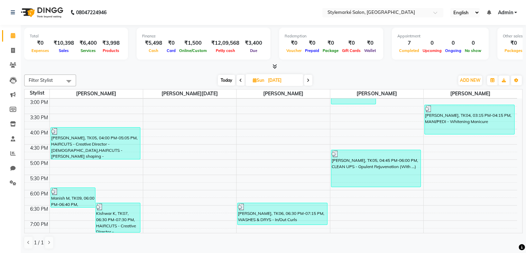
scroll to position [208, 0]
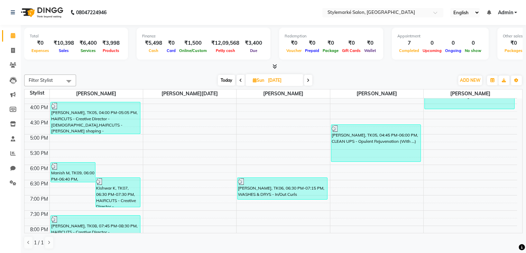
click at [228, 83] on span "Today" at bounding box center [226, 80] width 17 height 11
type input "02-09-2025"
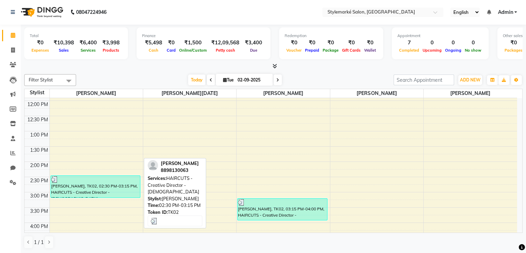
scroll to position [227, 0]
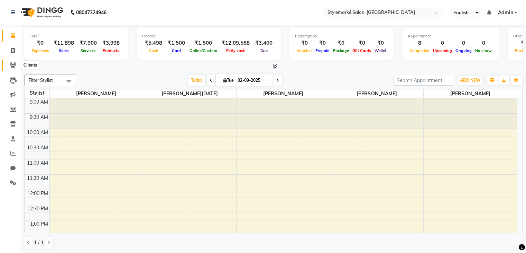
click at [12, 62] on span at bounding box center [13, 65] width 12 height 8
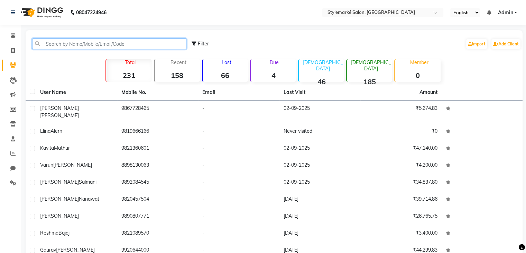
click at [82, 43] on input "text" at bounding box center [109, 43] width 154 height 11
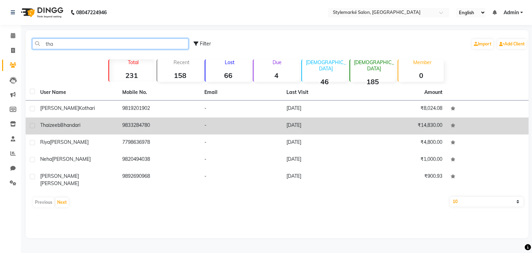
type input "tha"
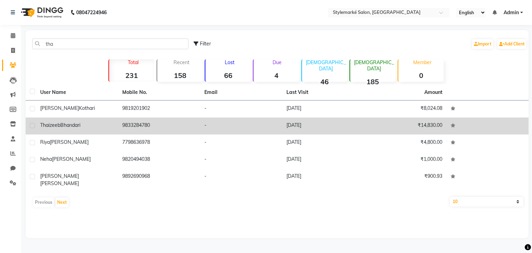
click at [78, 128] on div "Thaizeeb Bhandari" at bounding box center [77, 124] width 74 height 7
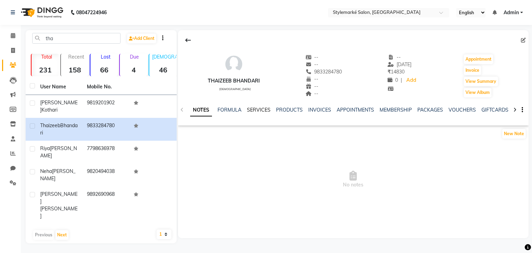
click at [266, 110] on link "SERVICES" at bounding box center [259, 110] width 24 height 6
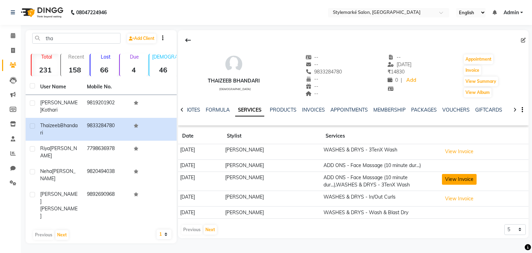
click at [467, 180] on button "View Invoice" at bounding box center [459, 179] width 35 height 11
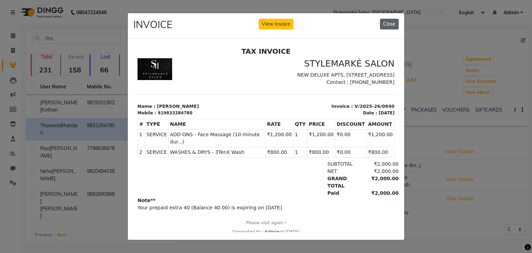
click at [391, 23] on button "Close" at bounding box center [389, 24] width 19 height 11
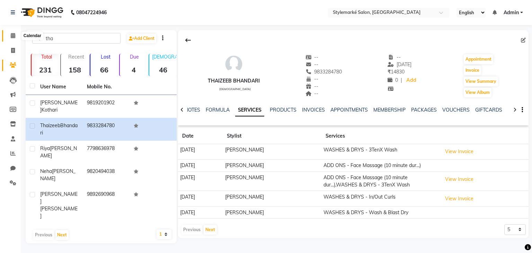
click at [13, 37] on icon at bounding box center [13, 35] width 4 height 5
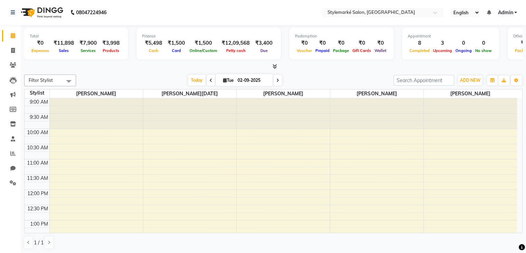
click at [278, 78] on span at bounding box center [278, 80] width 8 height 11
type input "[DATE]"
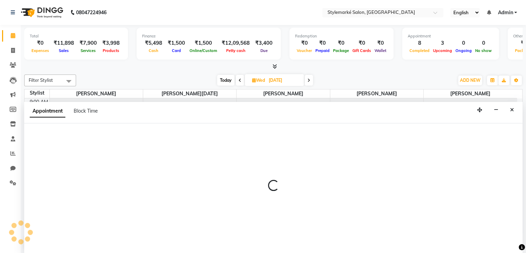
scroll to position [0, 0]
select select "71241"
select select "660"
select select "tentative"
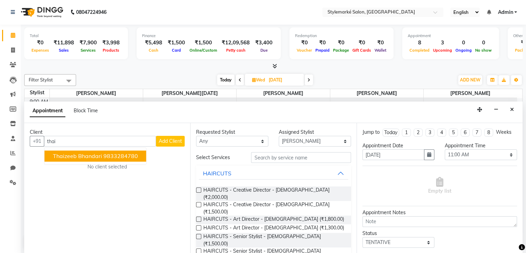
click at [116, 154] on ngb-highlight "9833284780" at bounding box center [120, 156] width 35 height 7
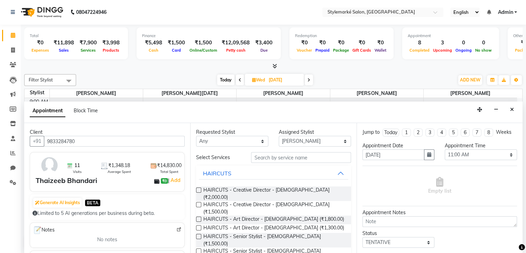
type input "9833284780"
drag, startPoint x: 252, startPoint y: 138, endPoint x: 252, endPoint y: 145, distance: 6.2
click at [252, 138] on select "Any [PERSON_NAME] ⁠[PERSON_NAME][DATE] ⁠[PERSON_NAME] [PERSON_NAME] [PERSON_NAM…" at bounding box center [232, 141] width 72 height 11
select select "71241"
click at [196, 136] on select "Any [PERSON_NAME] ⁠[PERSON_NAME][DATE] ⁠[PERSON_NAME] [PERSON_NAME] [PERSON_NAM…" at bounding box center [232, 141] width 72 height 11
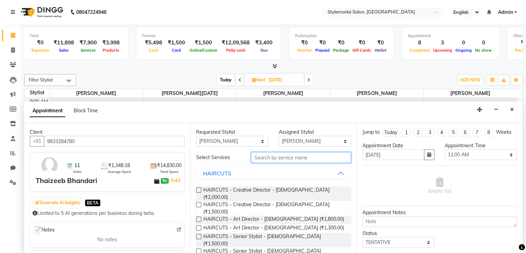
click at [264, 156] on input "text" at bounding box center [301, 157] width 100 height 11
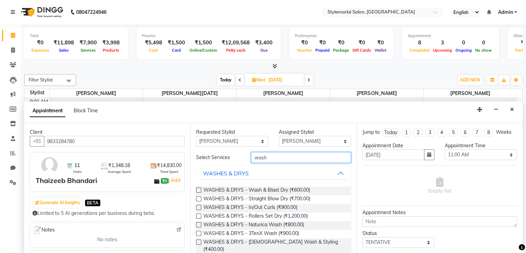
type input "wash"
click at [199, 189] on label at bounding box center [198, 189] width 5 height 5
click at [199, 189] on input "checkbox" at bounding box center [198, 190] width 4 height 4
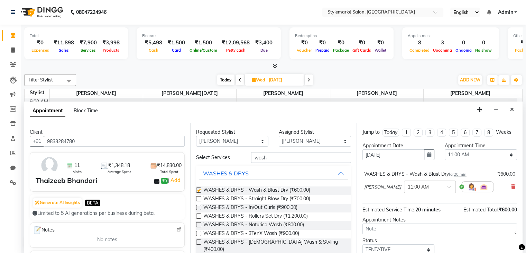
checkbox input "false"
click at [199, 196] on label at bounding box center [198, 198] width 5 height 5
click at [199, 197] on input "checkbox" at bounding box center [198, 199] width 4 height 4
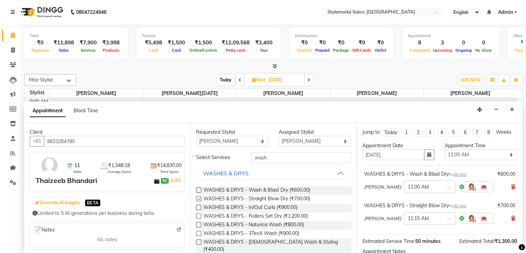
checkbox input "false"
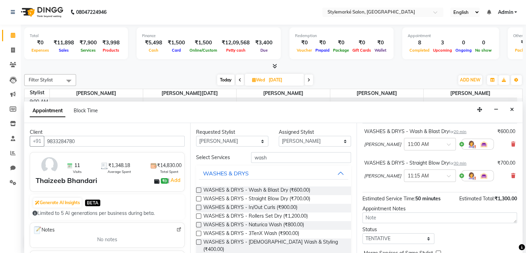
scroll to position [76, 0]
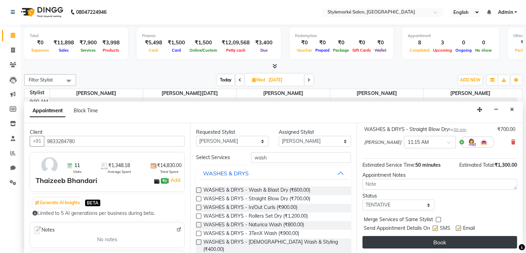
click at [470, 241] on button "Book" at bounding box center [440, 242] width 155 height 12
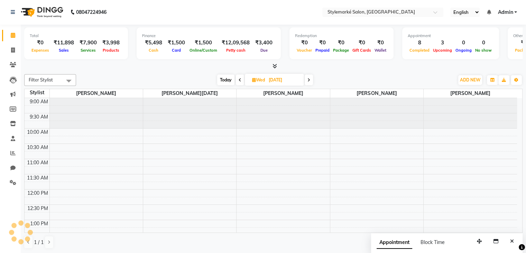
scroll to position [0, 0]
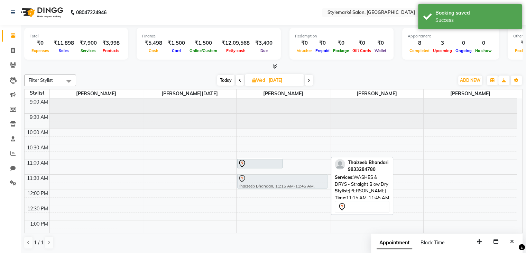
drag, startPoint x: 299, startPoint y: 174, endPoint x: 275, endPoint y: 180, distance: 23.9
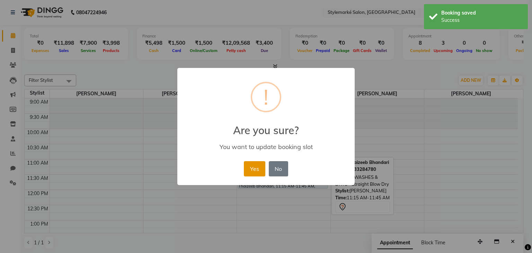
click at [260, 165] on button "Yes" at bounding box center [254, 168] width 21 height 15
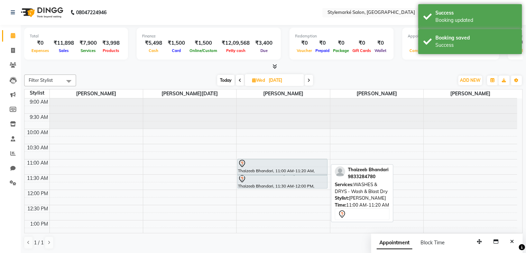
drag, startPoint x: 269, startPoint y: 166, endPoint x: 273, endPoint y: 175, distance: 9.9
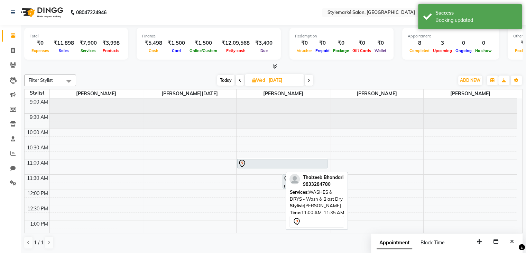
drag, startPoint x: 257, startPoint y: 175, endPoint x: 257, endPoint y: 171, distance: 4.2
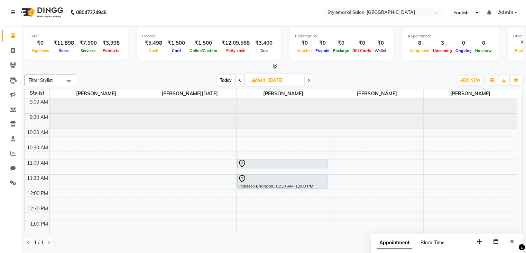
click at [227, 80] on span "Today" at bounding box center [225, 80] width 17 height 11
type input "02-09-2025"
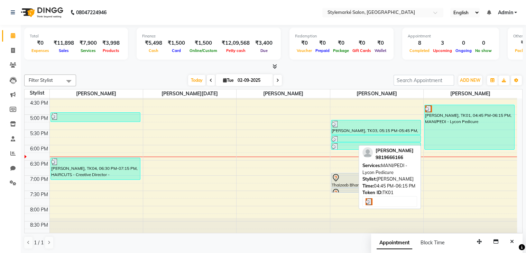
scroll to position [227, 0]
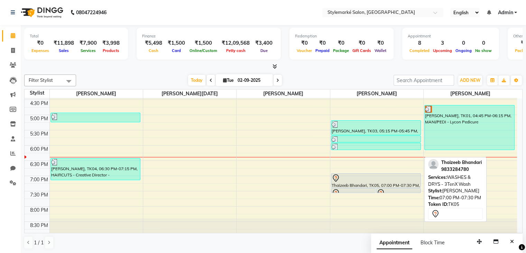
click at [348, 182] on div "Thaizeeb Bhandari, TK05, 07:00 PM-07:30 PM, WASHES & DRYS - 3TenX Wash" at bounding box center [377, 180] width 90 height 14
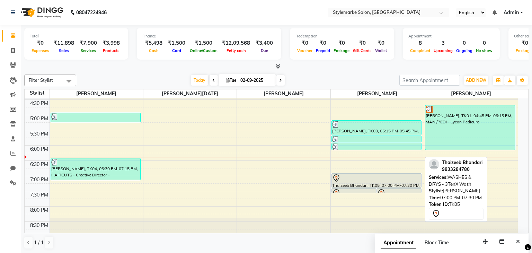
select select "7"
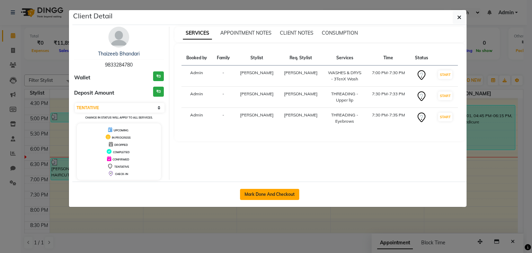
click at [289, 194] on button "Mark Done And Checkout" at bounding box center [269, 194] width 59 height 11
select select "service"
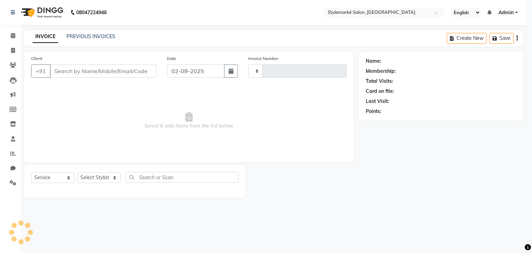
type input "0925"
select select "7909"
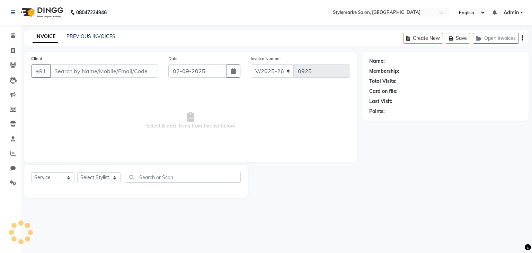
type input "9833284780"
select select "71243"
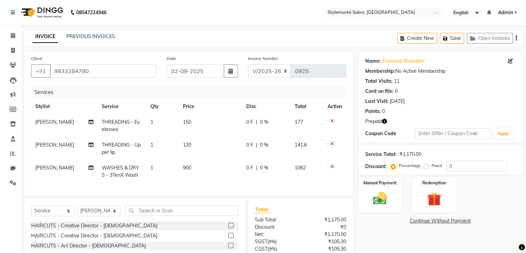
click at [516, 38] on icon "button" at bounding box center [516, 38] width 1 height 0
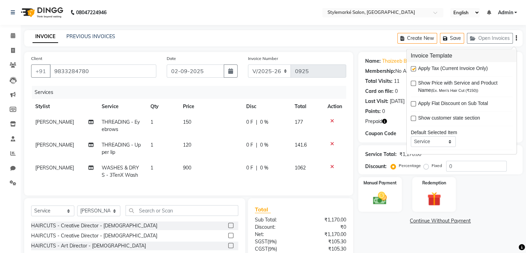
click at [415, 66] on label at bounding box center [413, 68] width 5 height 5
click at [415, 67] on input "checkbox" at bounding box center [413, 69] width 4 height 4
checkbox input "false"
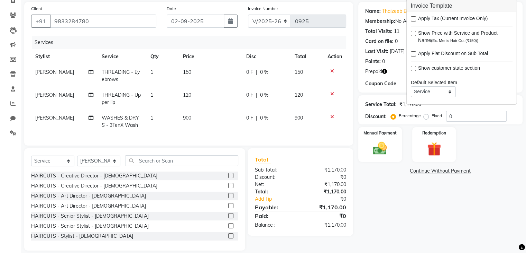
scroll to position [63, 0]
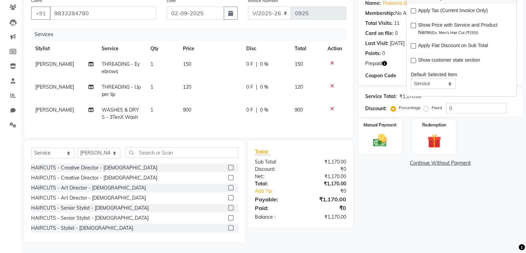
click at [190, 108] on td "900" at bounding box center [210, 113] width 63 height 23
select select "71243"
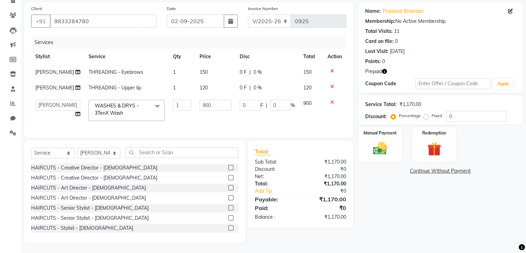
scroll to position [55, 0]
click at [207, 103] on input "900" at bounding box center [216, 105] width 32 height 11
type input "9"
type input "800"
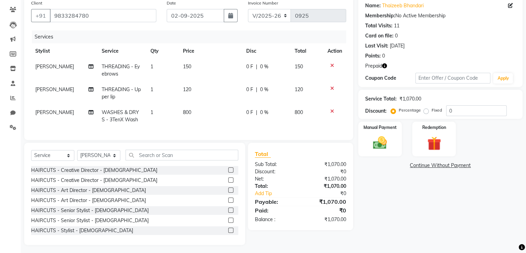
click at [305, 102] on tbody "⁠[PERSON_NAME] THREADING - Eyebrows 1 150 0 F | 0 % 150 ⁠[PERSON_NAME] THREADIN…" at bounding box center [188, 93] width 315 height 69
click at [379, 147] on img at bounding box center [380, 143] width 23 height 17
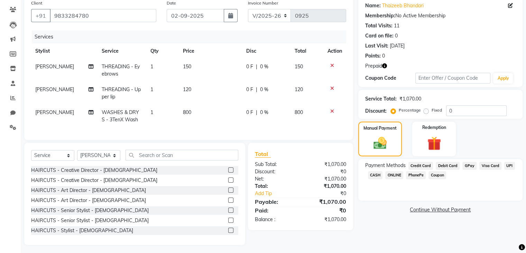
click at [378, 175] on span "CASH" at bounding box center [375, 175] width 15 height 8
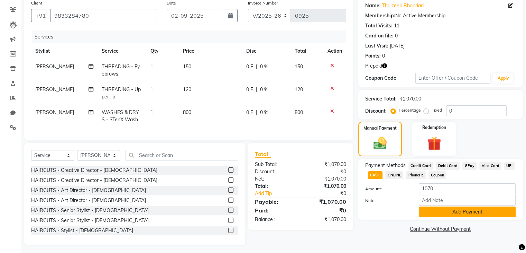
scroll to position [63, 0]
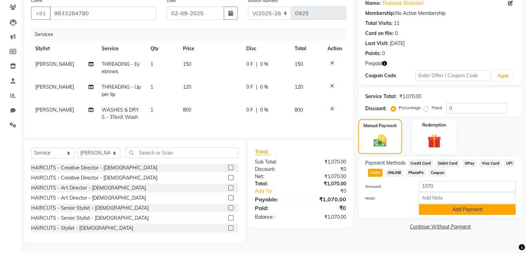
click at [496, 208] on button "Add Payment" at bounding box center [467, 209] width 97 height 11
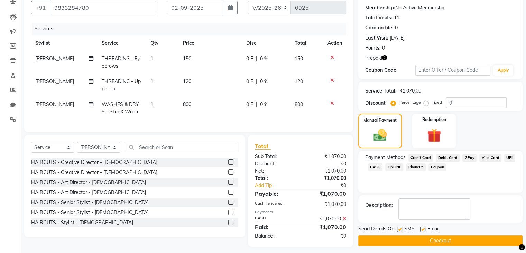
scroll to position [73, 0]
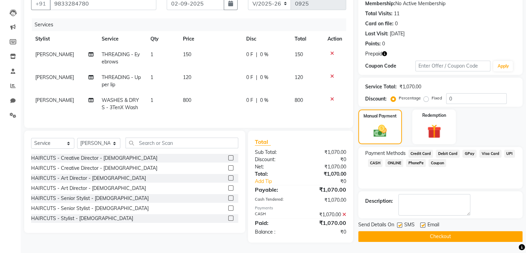
click at [457, 231] on button "Checkout" at bounding box center [441, 236] width 164 height 11
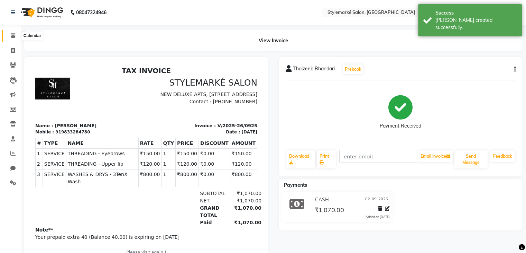
click at [15, 38] on icon at bounding box center [13, 35] width 4 height 5
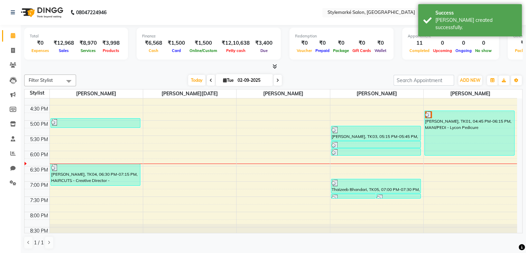
scroll to position [227, 0]
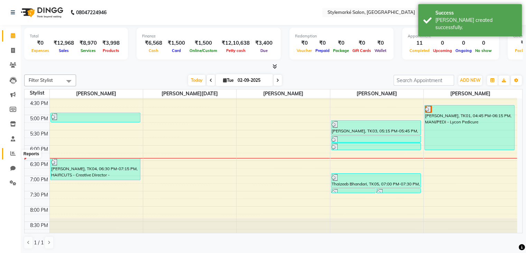
click at [12, 155] on icon at bounding box center [12, 153] width 5 height 5
